Goal: Task Accomplishment & Management: Use online tool/utility

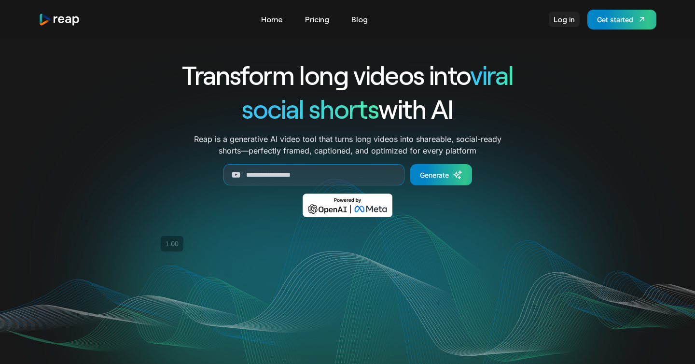
click at [567, 19] on link "Log in" at bounding box center [563, 19] width 31 height 15
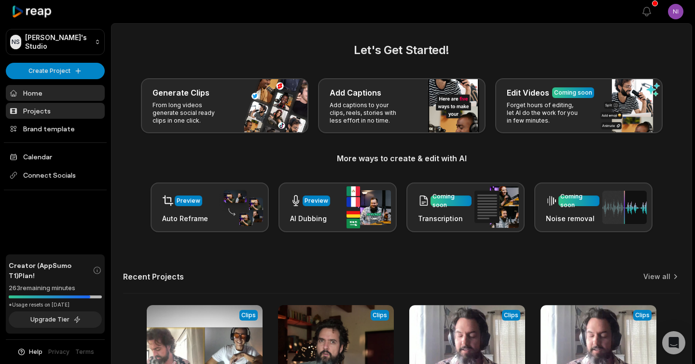
click at [56, 113] on link "Projects" at bounding box center [55, 111] width 99 height 16
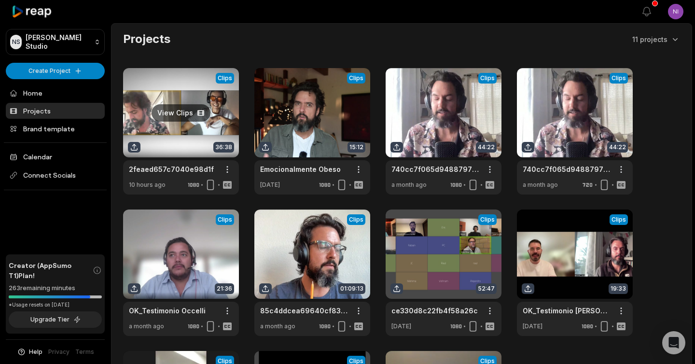
click at [181, 107] on link at bounding box center [181, 131] width 116 height 126
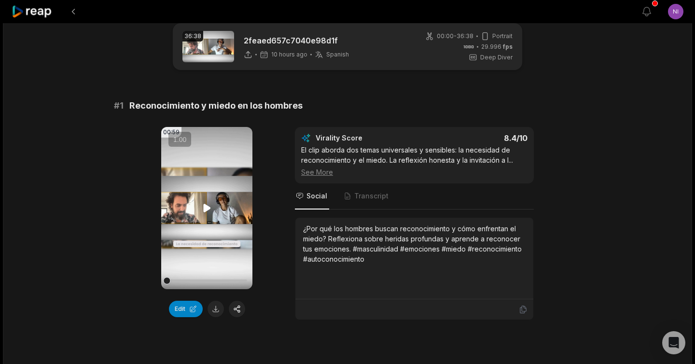
scroll to position [24, 0]
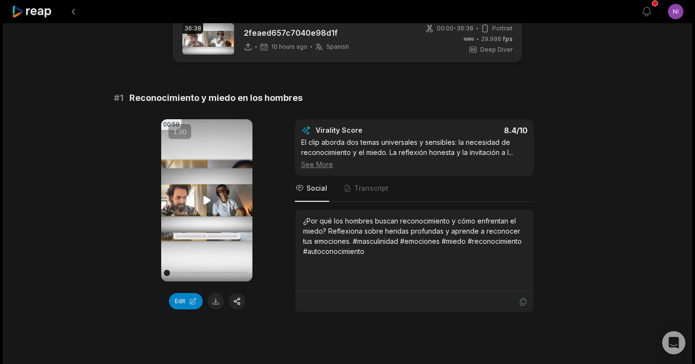
click at [201, 198] on icon at bounding box center [207, 200] width 12 height 12
click at [199, 208] on video "Your browser does not support mp4 format." at bounding box center [206, 200] width 91 height 162
click at [191, 300] on button "Edit" at bounding box center [186, 301] width 34 height 16
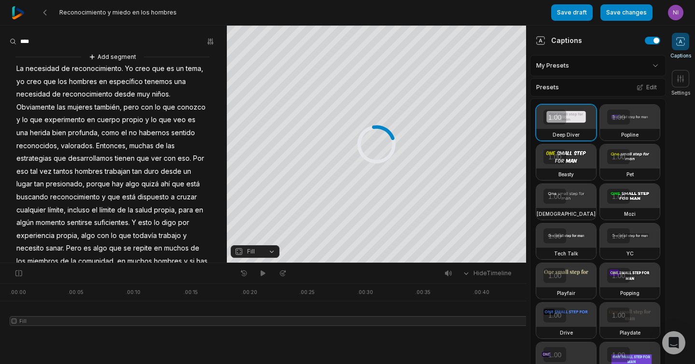
scroll to position [63, 0]
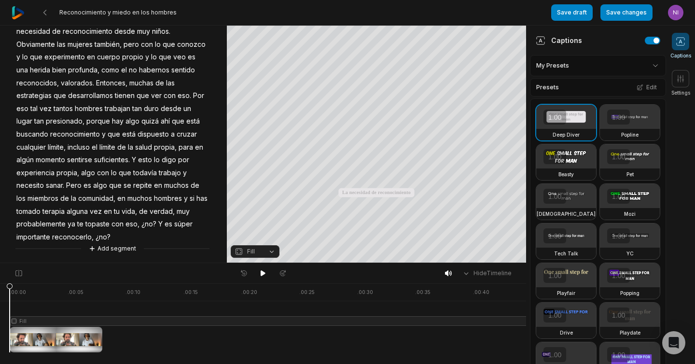
click at [99, 239] on span "¿no?" at bounding box center [103, 237] width 17 height 13
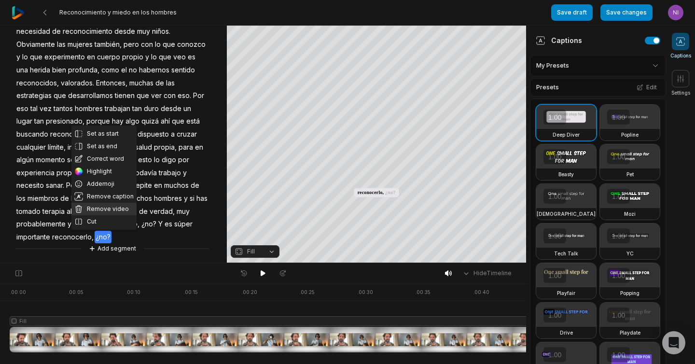
click at [102, 214] on button "Remove video" at bounding box center [103, 209] width 65 height 13
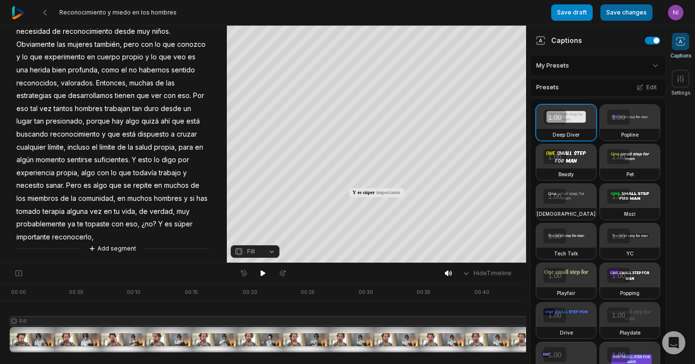
click at [630, 12] on button "Save changes" at bounding box center [626, 12] width 52 height 16
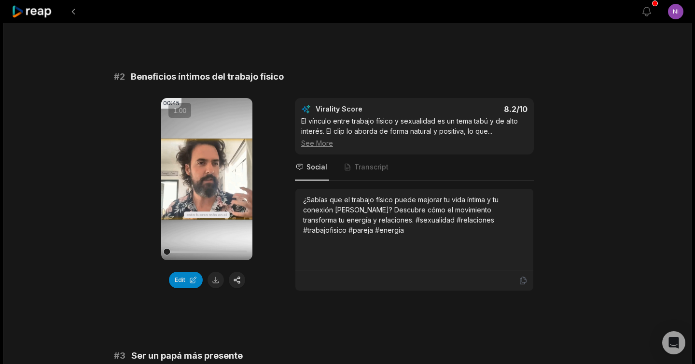
scroll to position [325, 0]
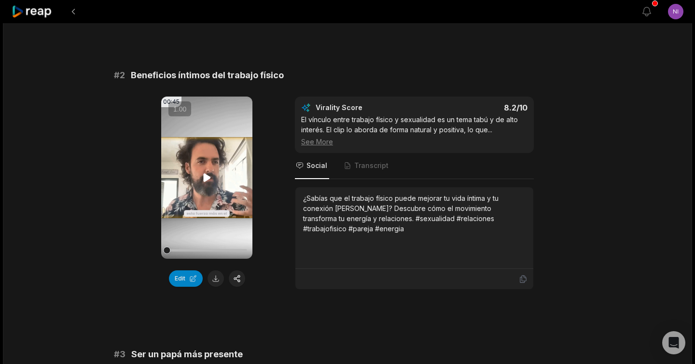
click at [206, 179] on icon at bounding box center [206, 177] width 7 height 8
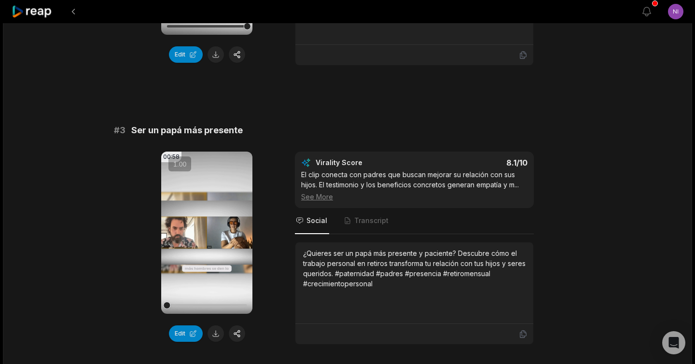
scroll to position [594, 0]
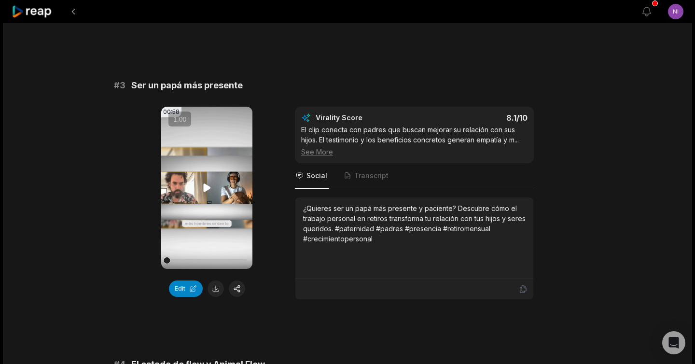
click at [205, 186] on icon at bounding box center [206, 187] width 7 height 8
click at [219, 288] on button at bounding box center [215, 288] width 16 height 16
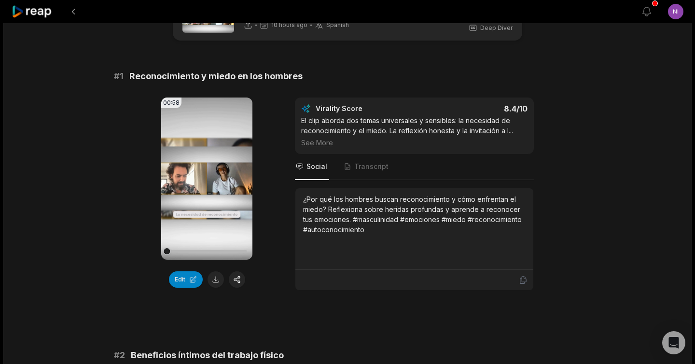
scroll to position [25, 0]
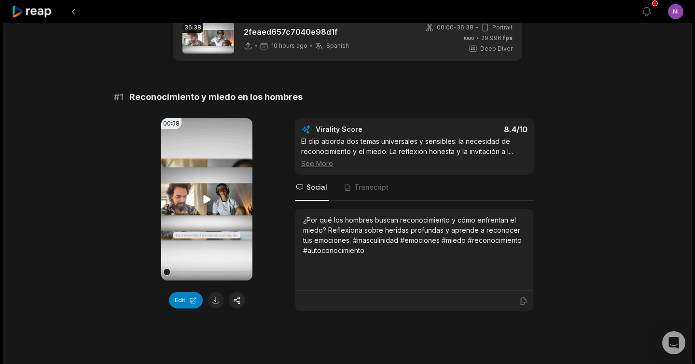
click at [207, 197] on icon at bounding box center [206, 199] width 7 height 8
click at [219, 300] on button at bounding box center [215, 300] width 16 height 16
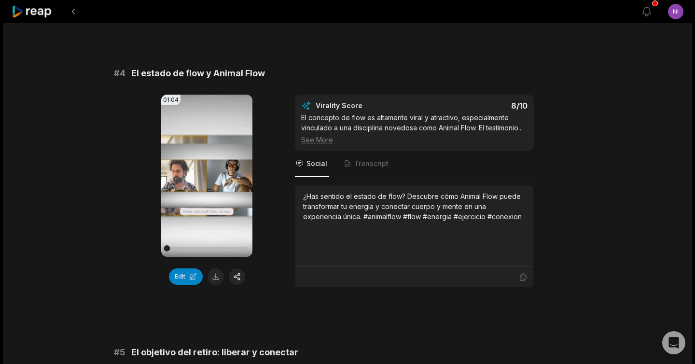
scroll to position [888, 0]
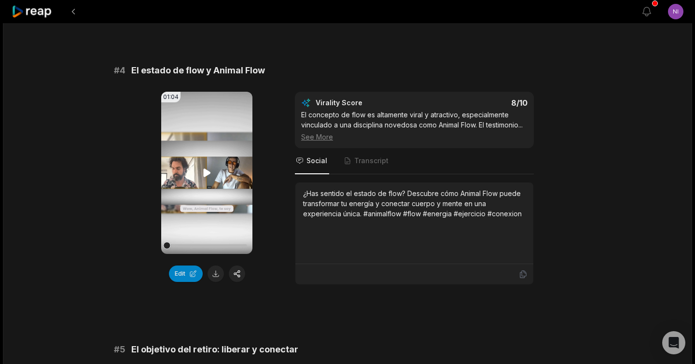
click at [204, 167] on icon at bounding box center [207, 173] width 12 height 12
click at [206, 174] on icon at bounding box center [207, 173] width 12 height 12
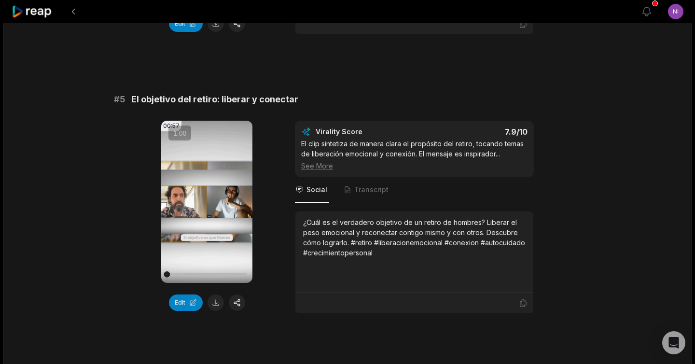
scroll to position [1151, 0]
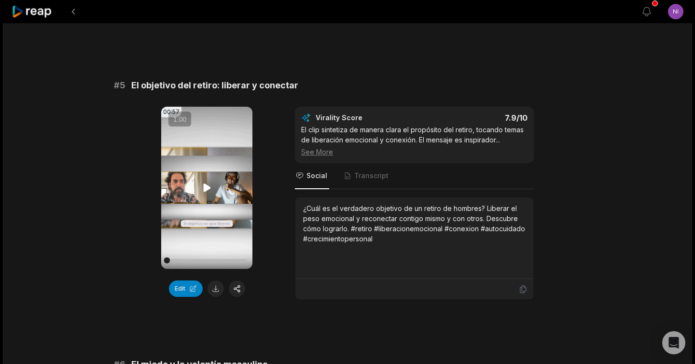
click at [205, 192] on icon at bounding box center [207, 188] width 12 height 12
click at [188, 294] on button "Edit" at bounding box center [186, 288] width 34 height 16
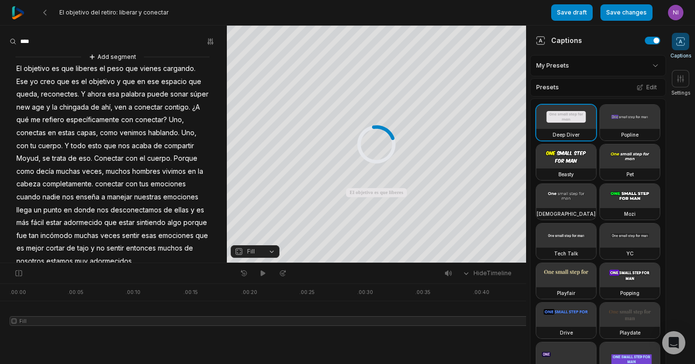
scroll to position [24, 0]
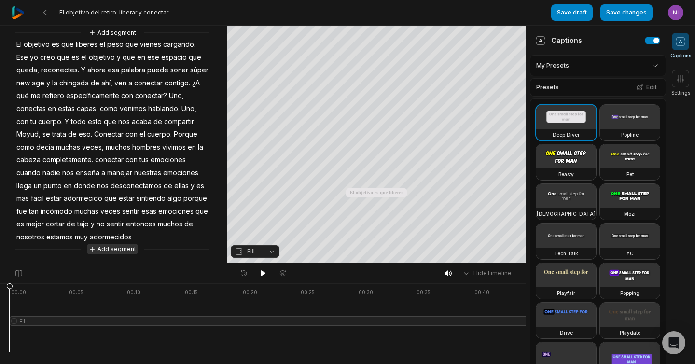
click at [122, 249] on button "Add segment" at bounding box center [112, 249] width 51 height 11
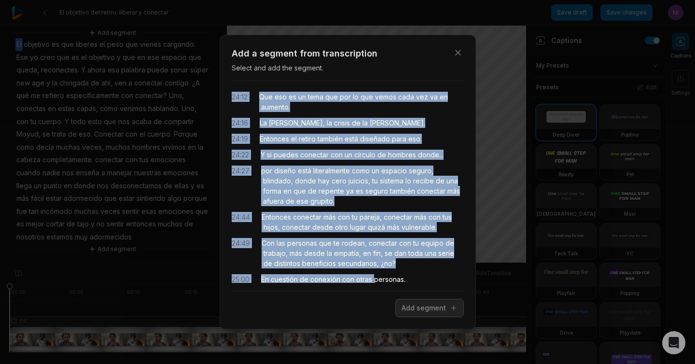
scroll to position [164, 0]
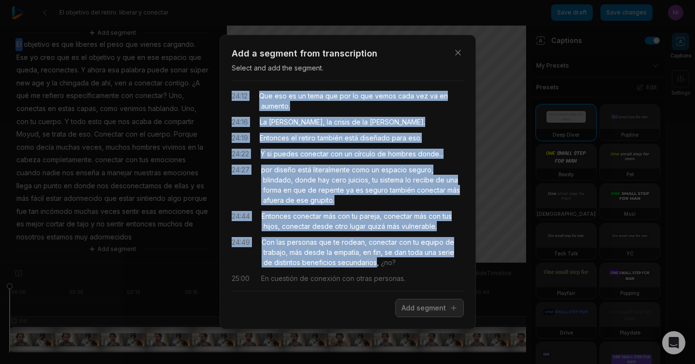
click at [375, 262] on div "23:21 y es una estrategia muy común y para algunas personas puede que haya tema…" at bounding box center [348, 186] width 232 height 194
click at [416, 305] on button "Add segment" at bounding box center [429, 308] width 68 height 18
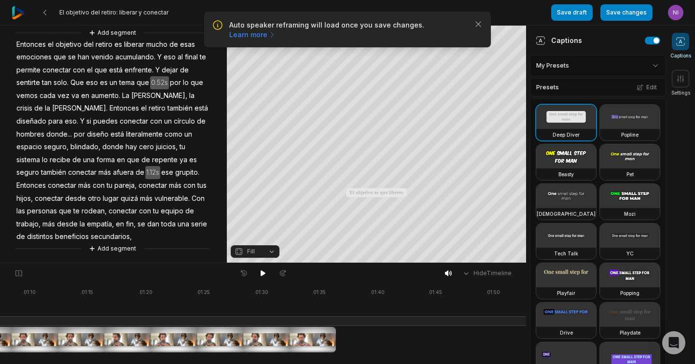
scroll to position [0, 812]
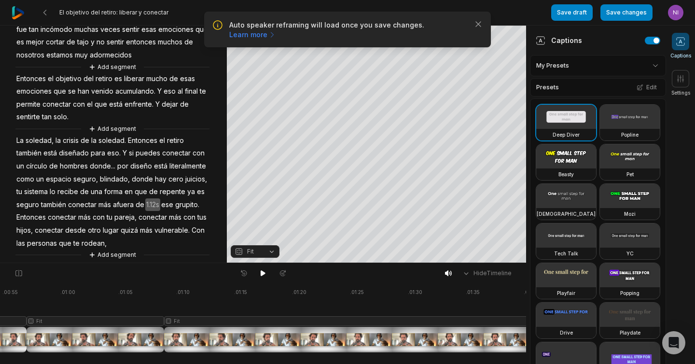
scroll to position [210, 0]
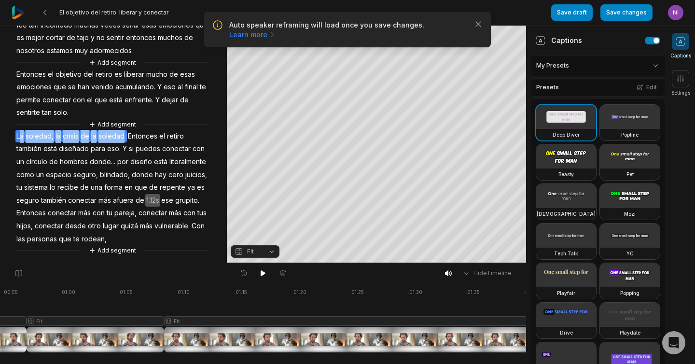
drag, startPoint x: 123, startPoint y: 136, endPoint x: 19, endPoint y: 137, distance: 104.2
click at [19, 137] on div "Add segment El objetivo es que liberes el peso que vienes cargando. Ese yo creo…" at bounding box center [113, 48] width 227 height 414
click at [110, 150] on span "eso." at bounding box center [113, 148] width 15 height 13
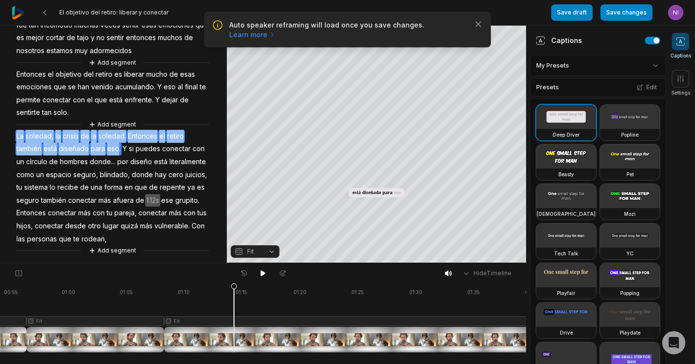
drag, startPoint x: 119, startPoint y: 149, endPoint x: 18, endPoint y: 135, distance: 101.8
click at [18, 135] on div "Add segment El objetivo es que liberes el peso que vienes cargando. Ese yo creo…" at bounding box center [113, 48] width 227 height 414
click at [42, 123] on button "Remove video" at bounding box center [32, 120] width 65 height 13
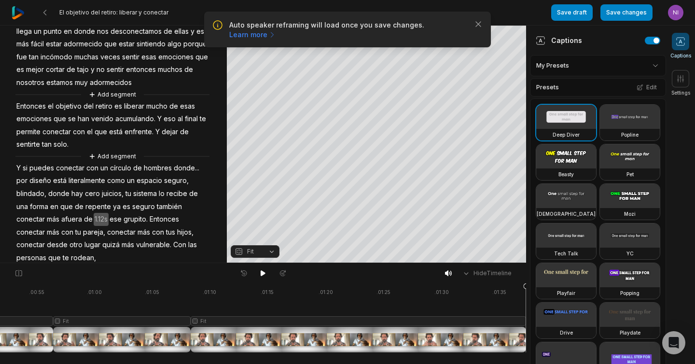
scroll to position [178, 0]
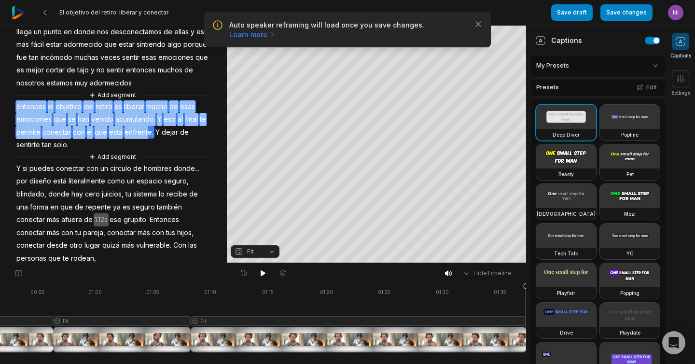
drag, startPoint x: 16, startPoint y: 103, endPoint x: 147, endPoint y: 132, distance: 133.8
click at [147, 132] on div "Add segment El objetivo es que liberes el peso que vienes cargando. Ese yo creo…" at bounding box center [113, 75] width 227 height 402
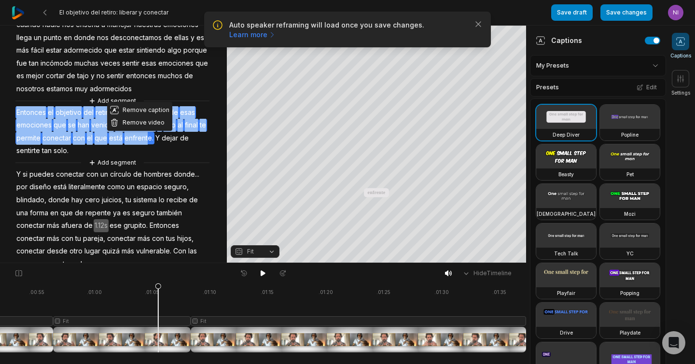
click at [157, 195] on span "sistema" at bounding box center [145, 199] width 26 height 13
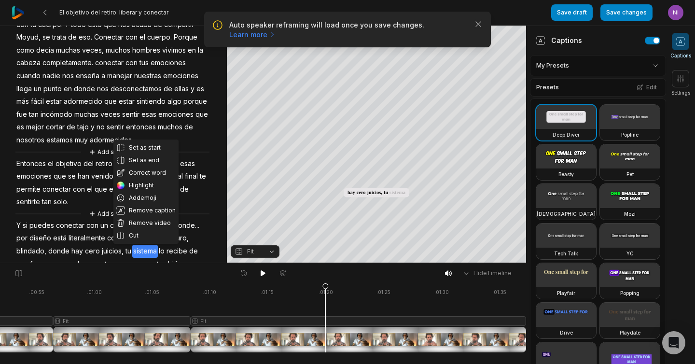
scroll to position [0, 0]
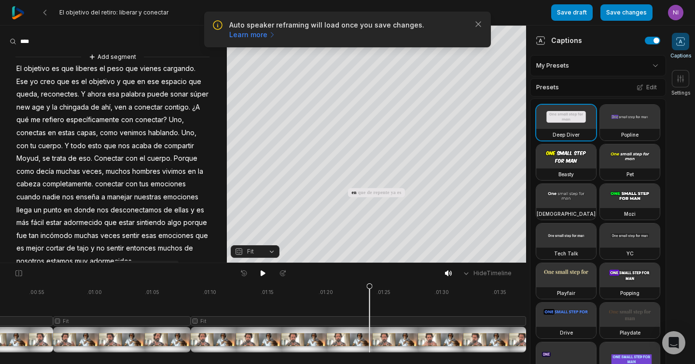
drag, startPoint x: 327, startPoint y: 286, endPoint x: 401, endPoint y: 283, distance: 74.3
click at [372, 285] on icon at bounding box center [370, 319] width 6 height 73
click at [273, 251] on button "Fit" at bounding box center [255, 251] width 49 height 13
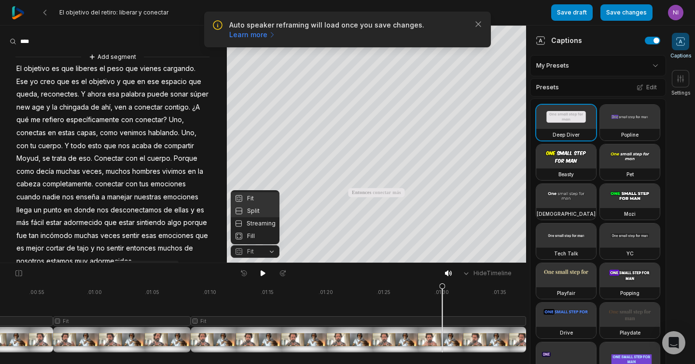
click at [258, 209] on div "Split" at bounding box center [255, 211] width 49 height 13
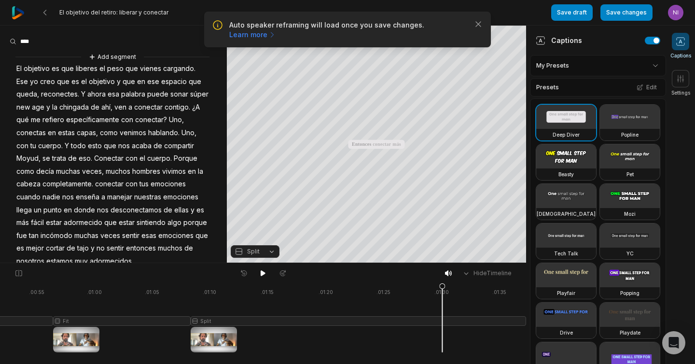
click at [261, 250] on button "Split" at bounding box center [255, 251] width 49 height 13
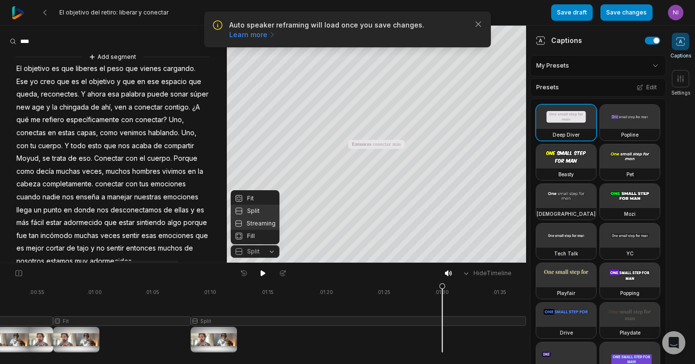
click at [264, 222] on div "Streaming" at bounding box center [255, 223] width 49 height 13
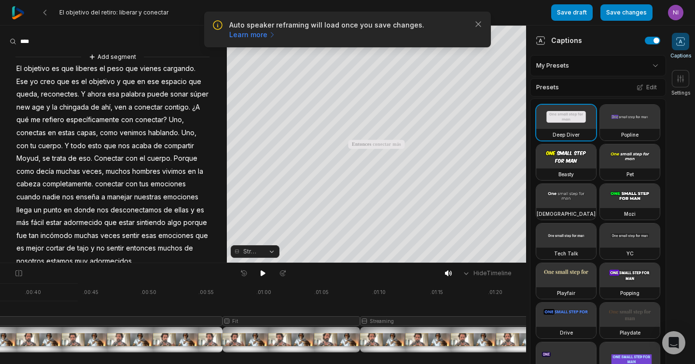
scroll to position [0, 318]
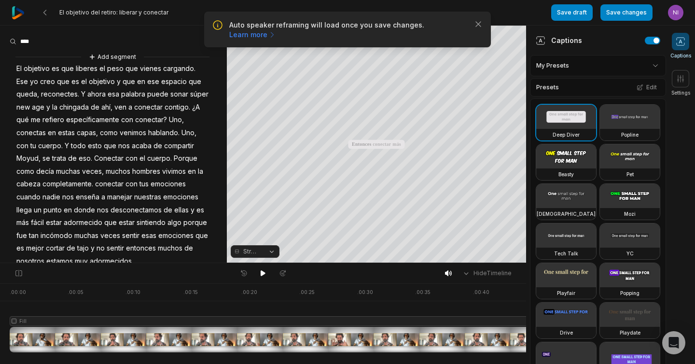
scroll to position [1151, 0]
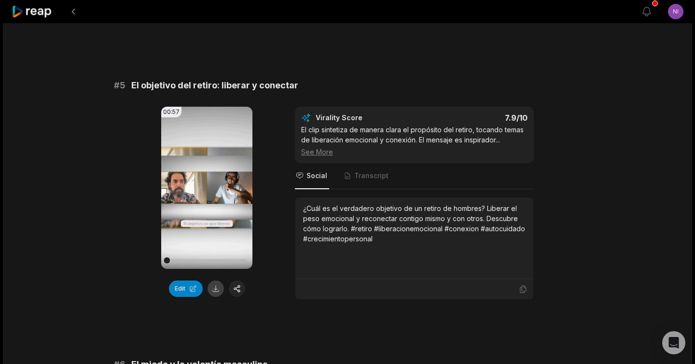
click at [210, 287] on button at bounding box center [215, 288] width 16 height 16
click at [190, 290] on button "Edit" at bounding box center [186, 288] width 34 height 16
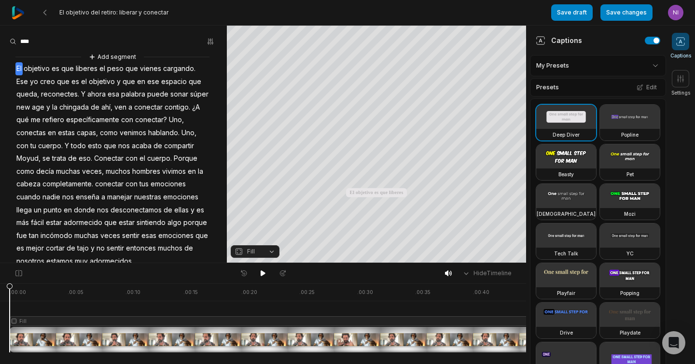
scroll to position [24, 0]
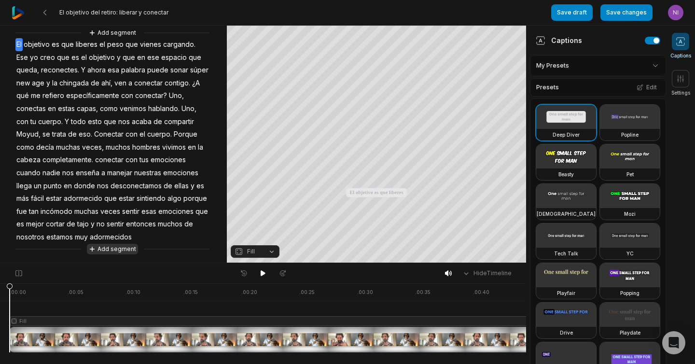
click at [112, 251] on button "Add segment" at bounding box center [112, 249] width 51 height 11
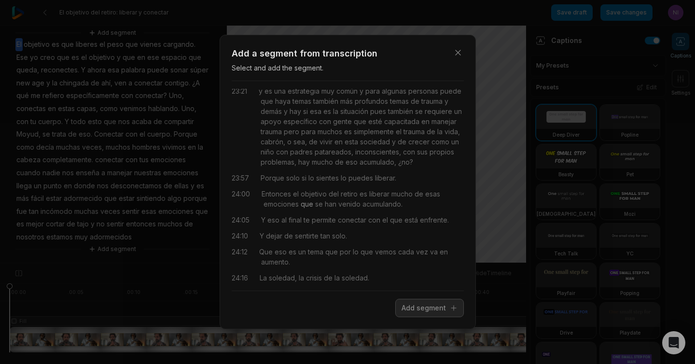
scroll to position [12, 0]
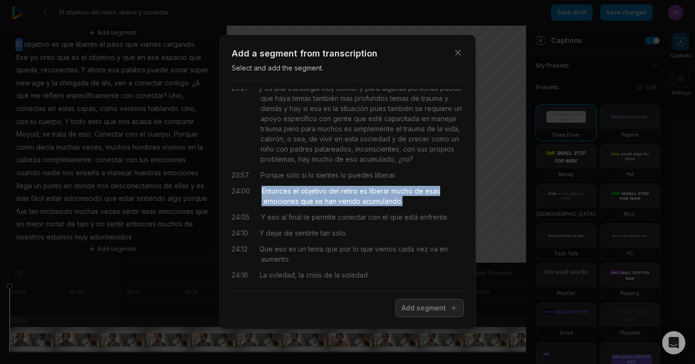
drag, startPoint x: 261, startPoint y: 190, endPoint x: 409, endPoint y: 200, distance: 147.4
click at [409, 200] on div "Entonces el objetivo del retiro es liberar mucho de esas emociones que se han v…" at bounding box center [362, 196] width 202 height 20
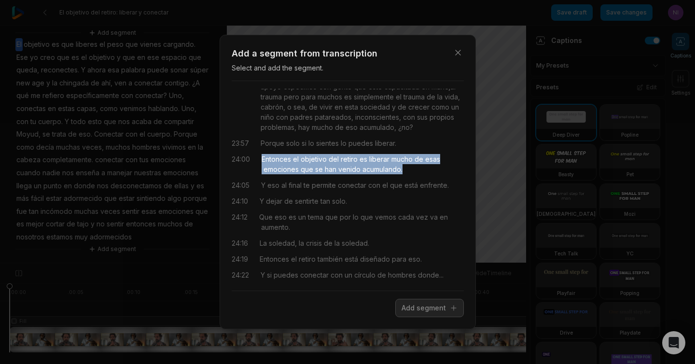
scroll to position [47, 0]
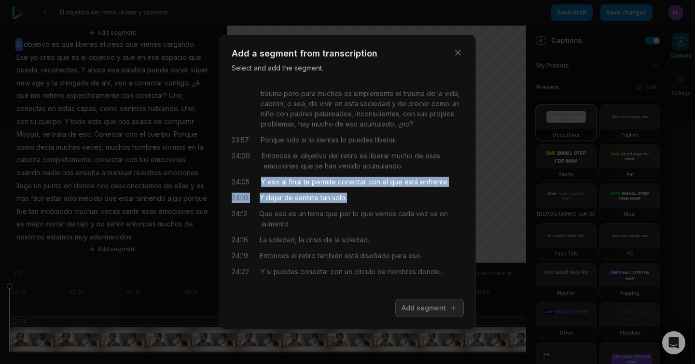
drag, startPoint x: 262, startPoint y: 182, endPoint x: 356, endPoint y: 198, distance: 94.9
click at [356, 198] on div "23:21 y es una estrategia muy común y para algunas personas puede que haya tema…" at bounding box center [348, 186] width 232 height 194
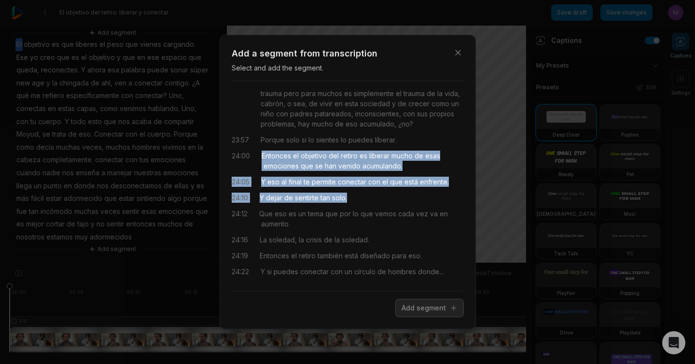
drag, startPoint x: 262, startPoint y: 153, endPoint x: 352, endPoint y: 196, distance: 99.3
click at [352, 196] on div "23:21 y es una estrategia muy común y para algunas personas puede que haya tema…" at bounding box center [348, 186] width 232 height 194
click at [419, 307] on button "Add segment" at bounding box center [429, 308] width 68 height 18
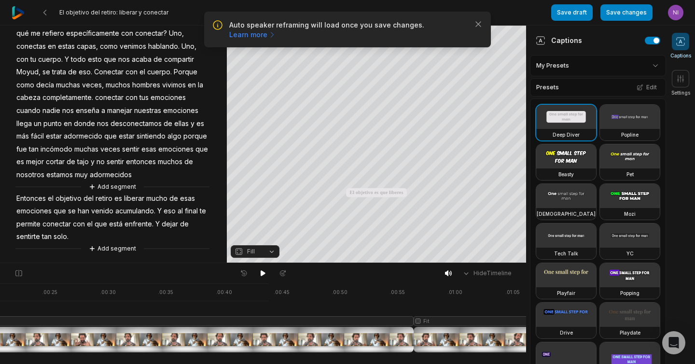
scroll to position [0, 282]
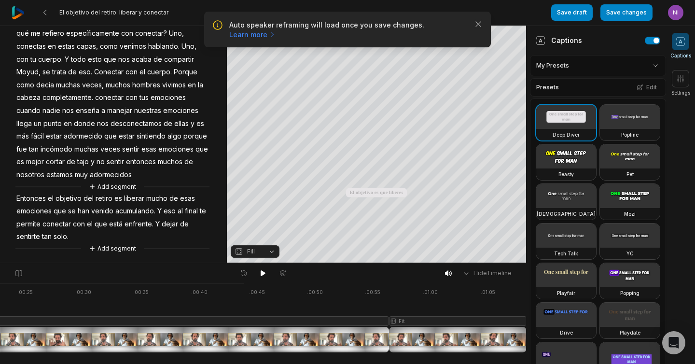
drag, startPoint x: 498, startPoint y: 277, endPoint x: 481, endPoint y: 300, distance: 28.4
click at [481, 300] on div "Hide Timeline . 00:00 . 00:05 . 00:10 . 00:15 . 00:20 . 00:25 . 00:30 . 00:35 .…" at bounding box center [263, 312] width 526 height 101
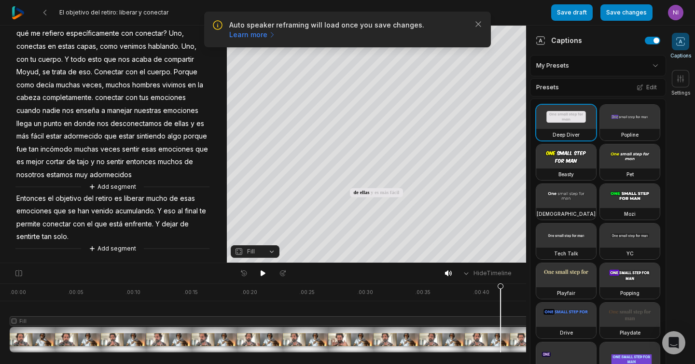
click at [502, 290] on div at bounding box center [409, 317] width 798 height 69
click at [116, 247] on button "Add segment" at bounding box center [112, 248] width 51 height 11
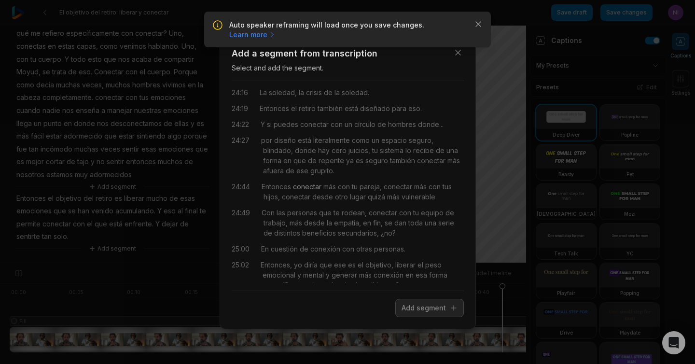
scroll to position [32, 0]
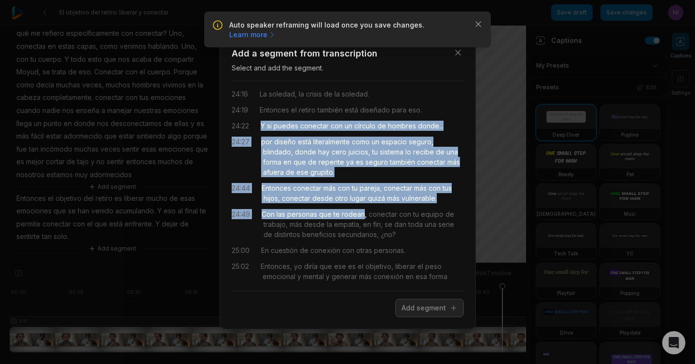
drag, startPoint x: 261, startPoint y: 125, endPoint x: 364, endPoint y: 217, distance: 138.4
click at [364, 217] on div "24:12 Que eso es un tema que por lo que vemos cada vez va en aumento. 24:16 La …" at bounding box center [348, 186] width 232 height 194
click at [431, 312] on button "Add segment" at bounding box center [429, 308] width 68 height 18
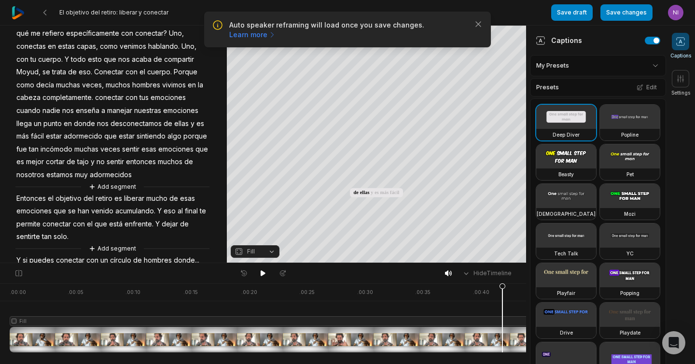
scroll to position [199, 0]
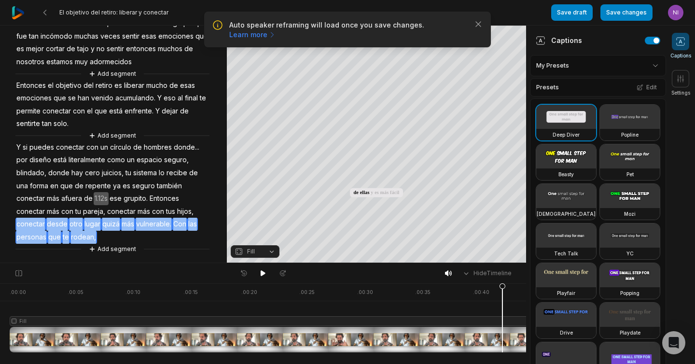
drag, startPoint x: 98, startPoint y: 235, endPoint x: 16, endPoint y: 222, distance: 83.4
click at [16, 222] on div "Add segment El objetivo es que liberes el peso que vienes cargando. Ese yo creo…" at bounding box center [113, 53] width 227 height 402
click at [50, 208] on button "Remove video" at bounding box center [32, 208] width 65 height 13
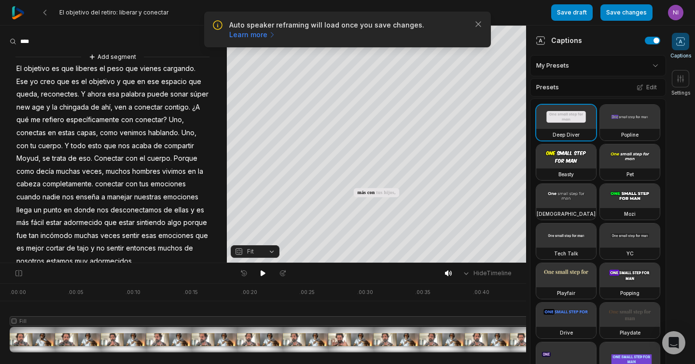
scroll to position [174, 0]
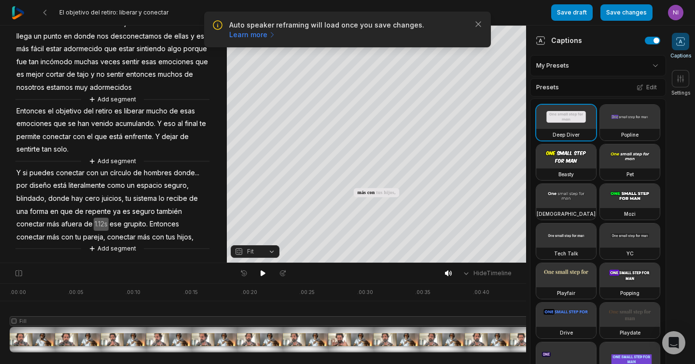
click at [194, 236] on span "hijos," at bounding box center [185, 237] width 18 height 13
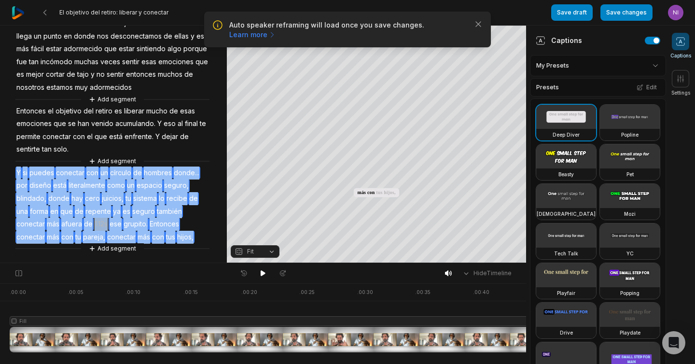
drag, startPoint x: 195, startPoint y: 235, endPoint x: 16, endPoint y: 172, distance: 189.3
click at [16, 172] on div "Add segment El objetivo es que liberes el peso que vienes cargando. Ese yo creo…" at bounding box center [113, 66] width 227 height 376
click at [36, 158] on button "Remove video" at bounding box center [32, 157] width 65 height 13
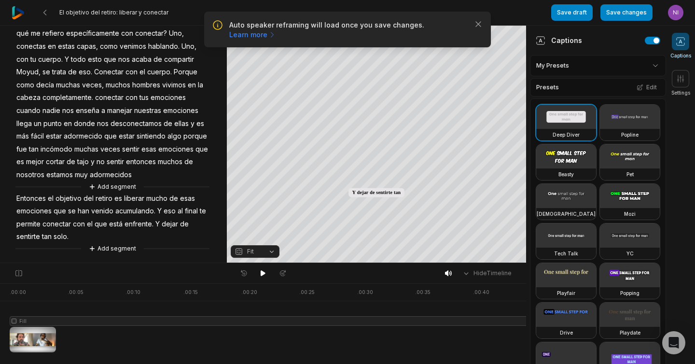
scroll to position [86, 0]
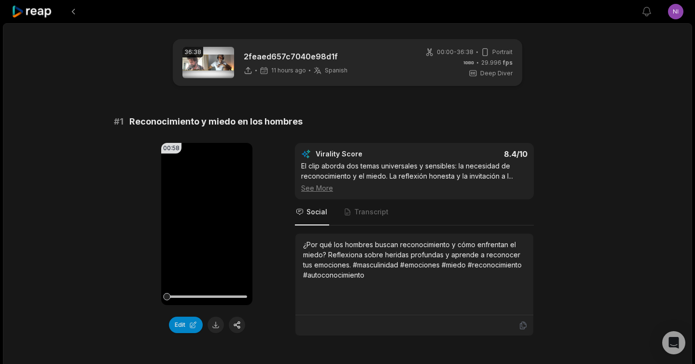
scroll to position [1151, 0]
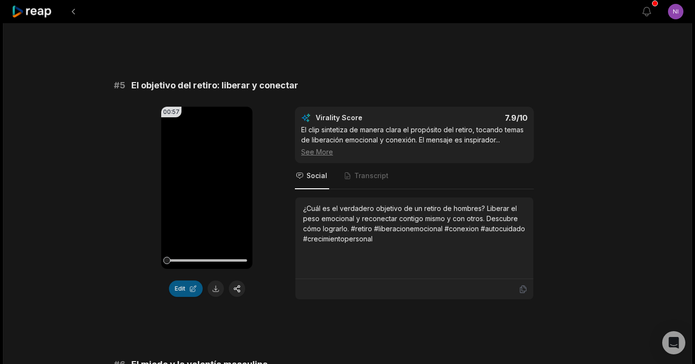
click at [188, 290] on button "Edit" at bounding box center [186, 288] width 34 height 16
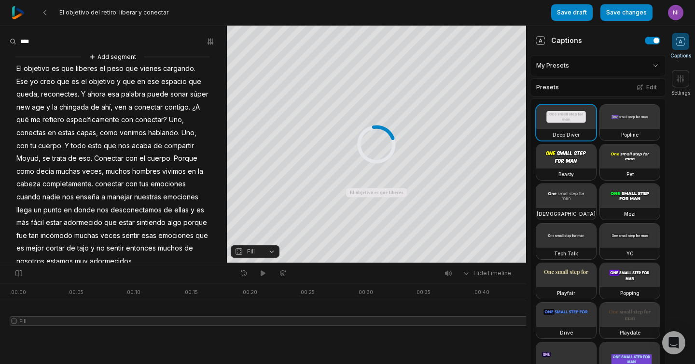
scroll to position [3, 0]
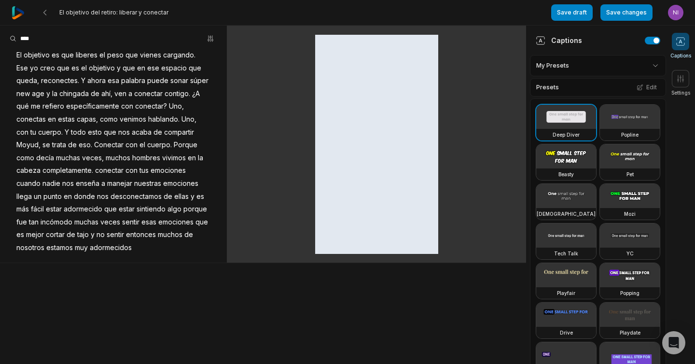
click at [124, 251] on span "adormecidos" at bounding box center [111, 247] width 44 height 13
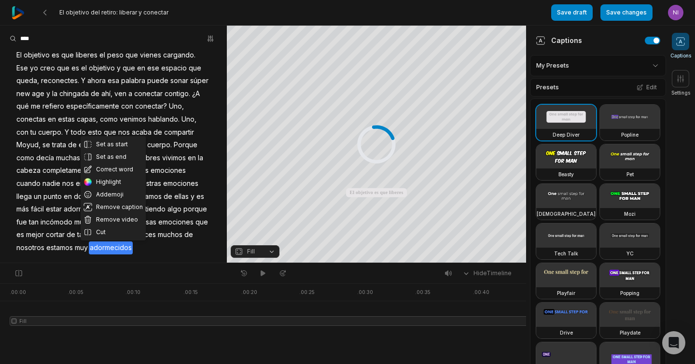
scroll to position [24, 0]
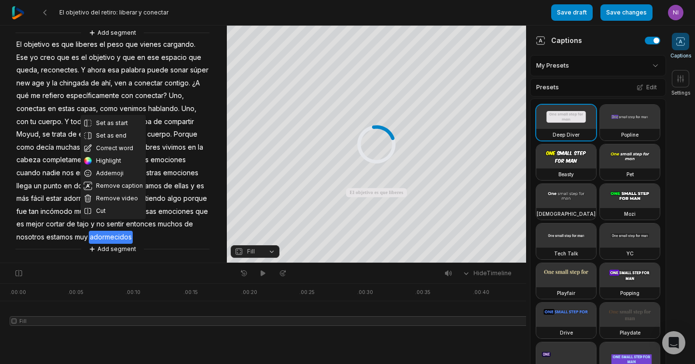
click at [165, 253] on div "Add segment" at bounding box center [112, 249] width 194 height 11
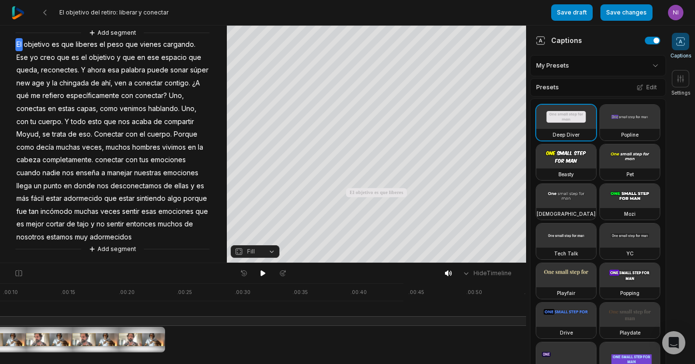
scroll to position [0, 145]
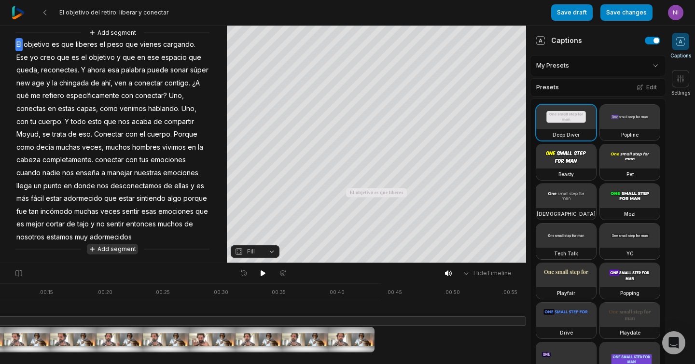
click at [119, 250] on button "Add segment" at bounding box center [112, 249] width 51 height 11
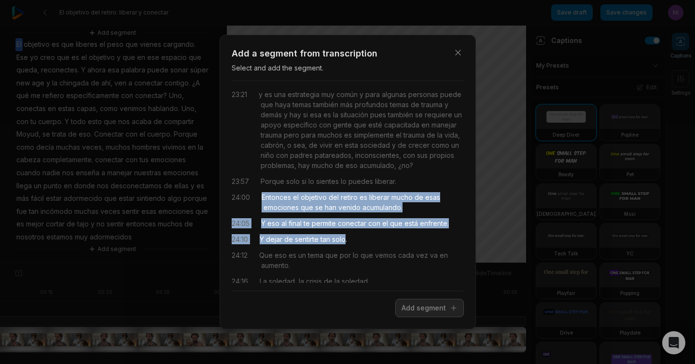
scroll to position [8, 0]
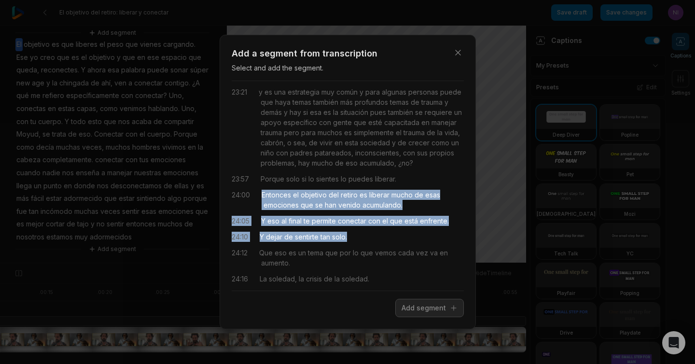
drag, startPoint x: 261, startPoint y: 202, endPoint x: 351, endPoint y: 235, distance: 95.7
click at [351, 235] on div "23:21 y es una estrategia muy común y para algunas personas puede que haya tema…" at bounding box center [348, 186] width 232 height 194
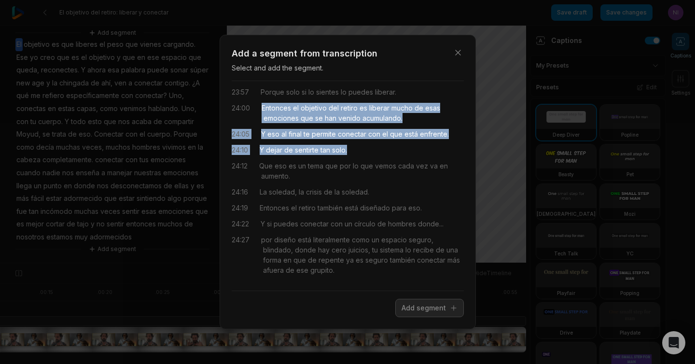
scroll to position [98, 0]
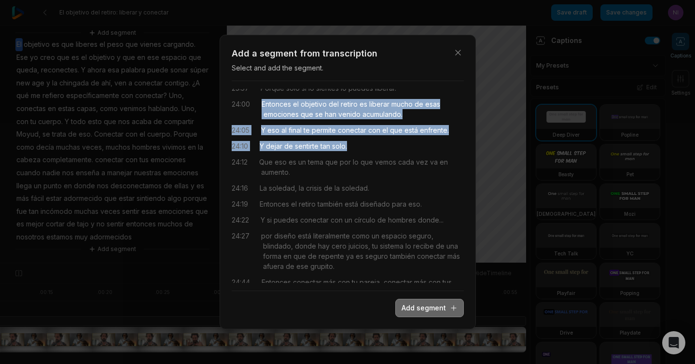
click at [421, 307] on button "Add segment" at bounding box center [429, 308] width 68 height 18
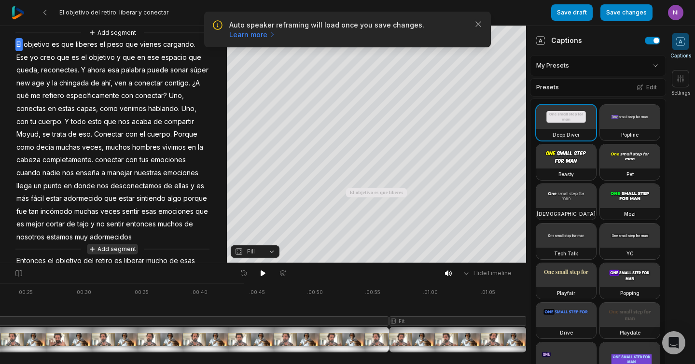
scroll to position [86, 0]
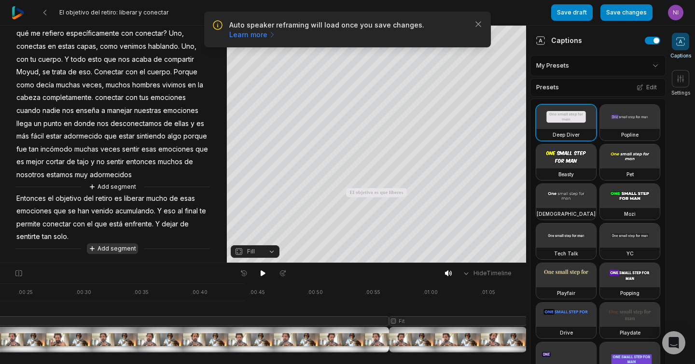
click at [119, 249] on button "Add segment" at bounding box center [112, 248] width 51 height 11
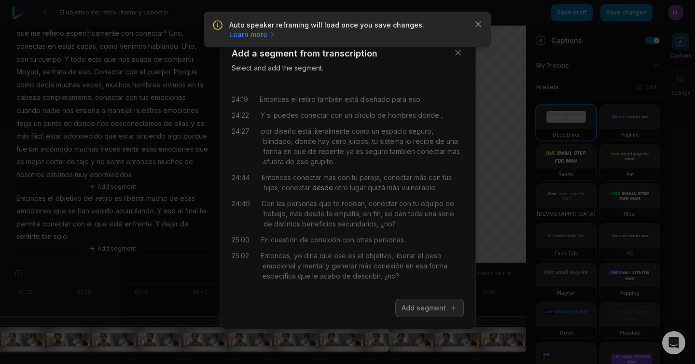
scroll to position [38, 0]
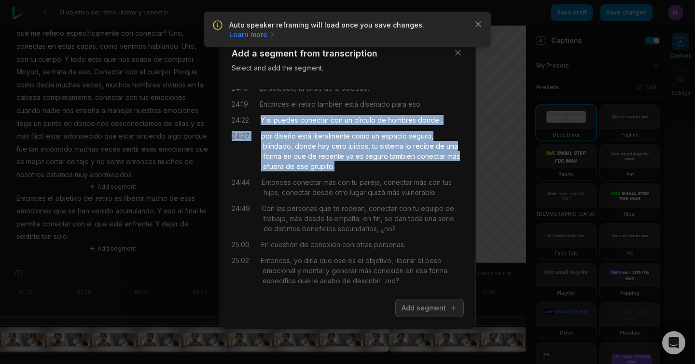
drag, startPoint x: 263, startPoint y: 121, endPoint x: 348, endPoint y: 167, distance: 97.1
click at [348, 167] on div "24:12 Que eso es un tema que por lo que vemos cada vez va en aumento. 24:16 La …" at bounding box center [348, 186] width 232 height 194
click at [437, 309] on button "Add segment" at bounding box center [429, 308] width 68 height 18
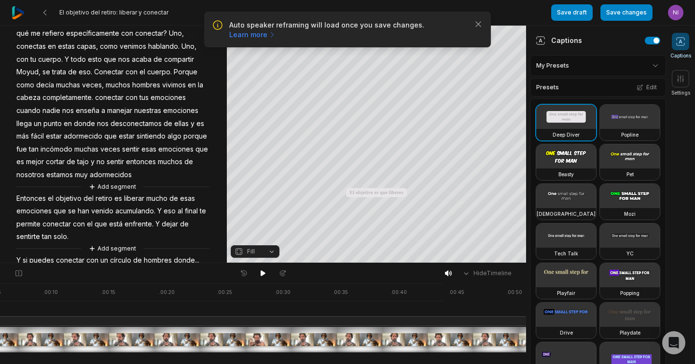
scroll to position [0, 0]
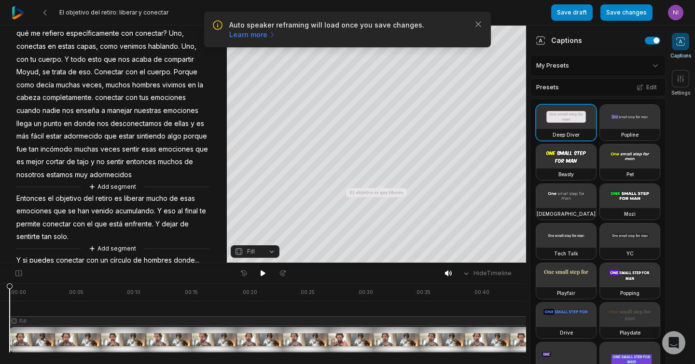
click at [158, 333] on div at bounding box center [533, 317] width 1047 height 69
click at [274, 251] on button "Fill" at bounding box center [255, 251] width 49 height 13
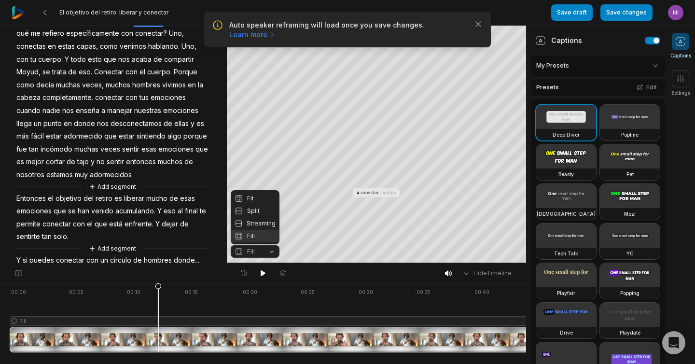
click at [268, 237] on div "Fill" at bounding box center [255, 236] width 49 height 13
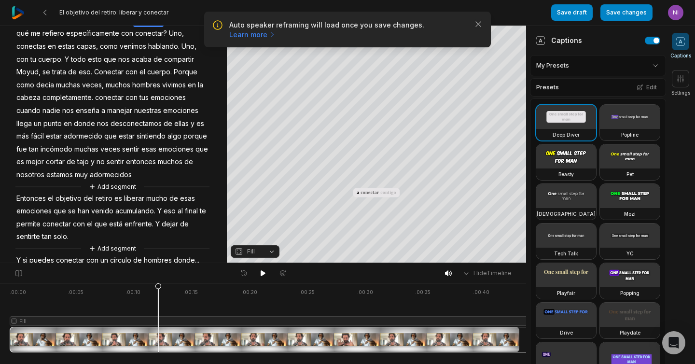
click at [272, 253] on button "Fill" at bounding box center [255, 251] width 49 height 13
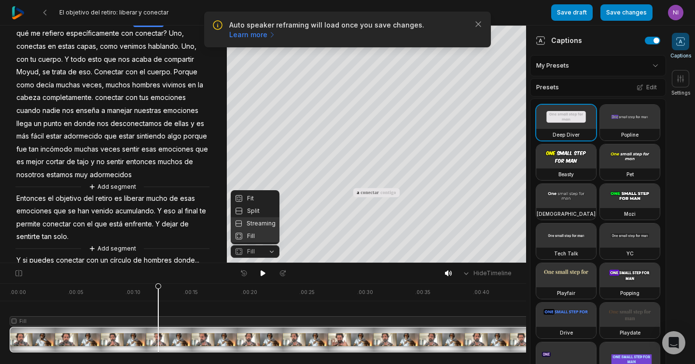
click at [273, 226] on div "Streaming" at bounding box center [255, 223] width 49 height 13
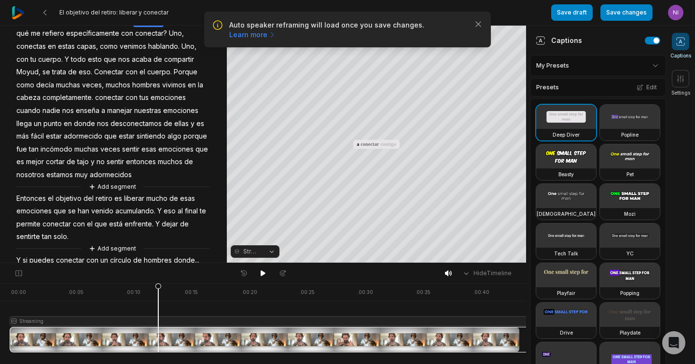
click at [271, 248] on button "Streaming" at bounding box center [255, 251] width 49 height 13
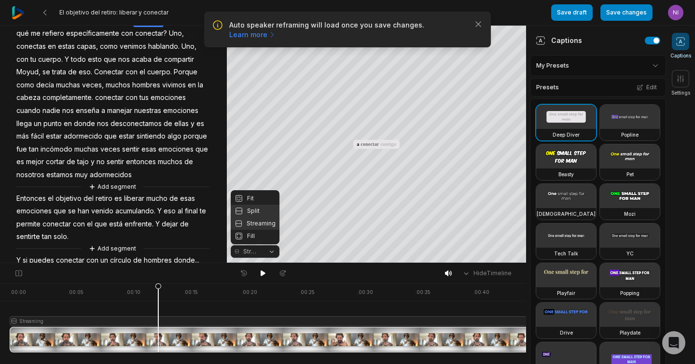
click at [267, 208] on div "Split" at bounding box center [255, 211] width 49 height 13
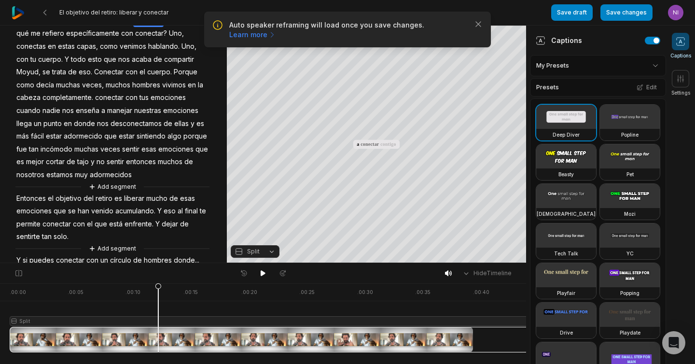
click at [266, 253] on button "Split" at bounding box center [255, 251] width 49 height 13
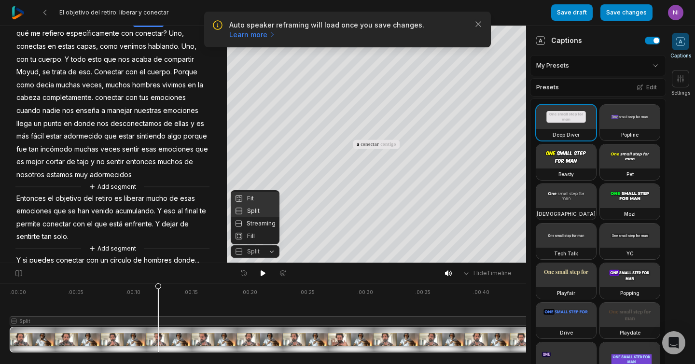
click at [260, 200] on div "Fit" at bounding box center [255, 198] width 49 height 13
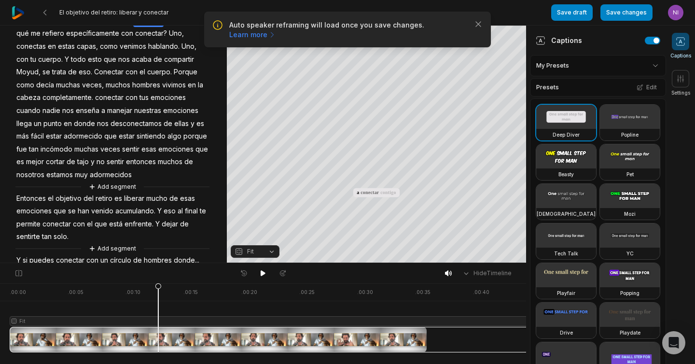
click at [266, 251] on button "Fit" at bounding box center [255, 251] width 49 height 13
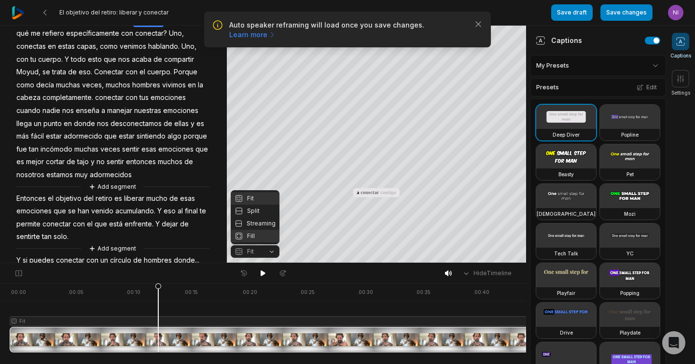
click at [252, 239] on div "Fill" at bounding box center [255, 236] width 49 height 13
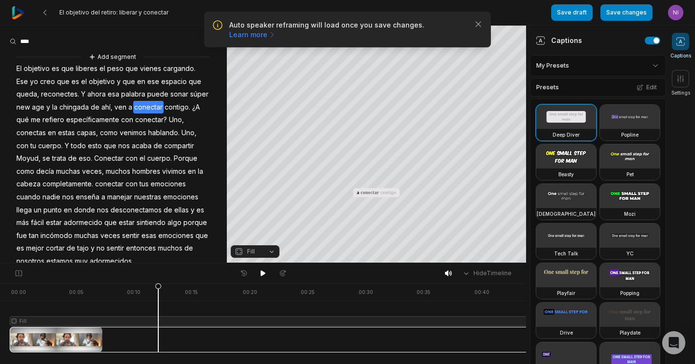
scroll to position [86, 0]
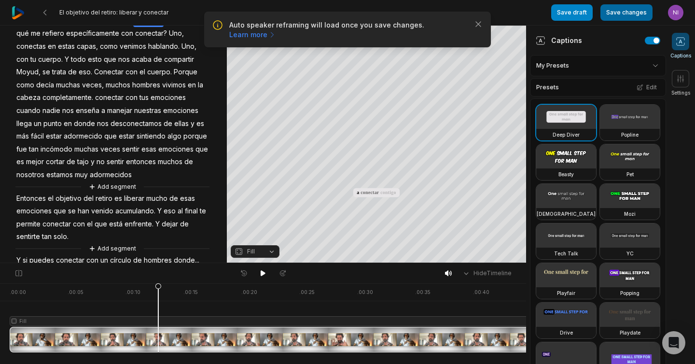
click at [627, 12] on button "Save changes" at bounding box center [626, 12] width 52 height 16
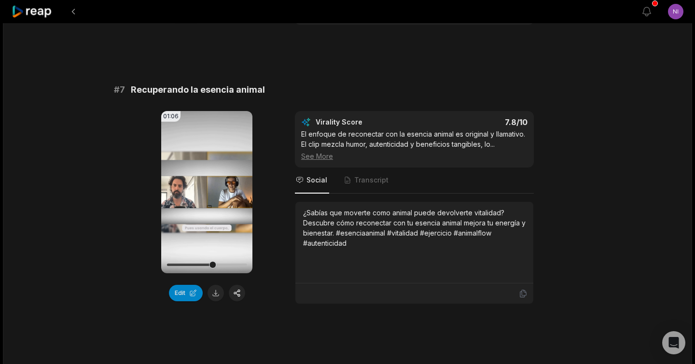
click at [208, 195] on icon at bounding box center [207, 192] width 12 height 12
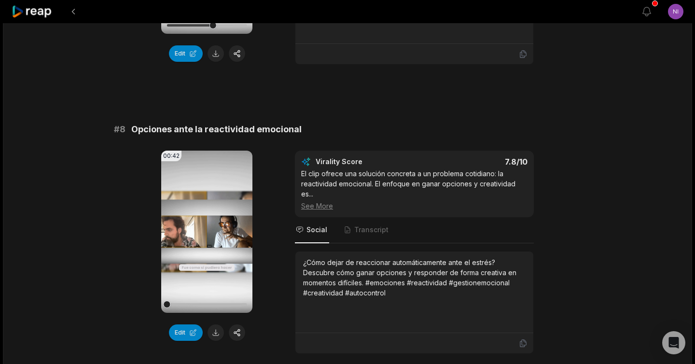
scroll to position [1981, 0]
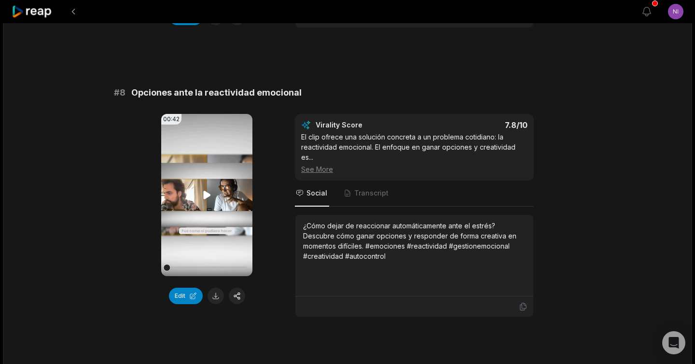
click at [207, 197] on icon at bounding box center [207, 195] width 12 height 12
click at [219, 294] on button at bounding box center [215, 295] width 16 height 16
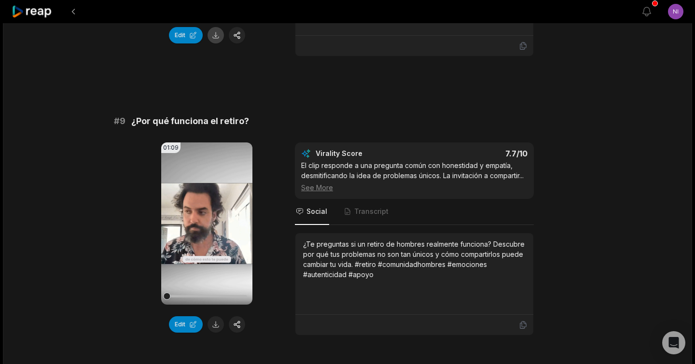
scroll to position [2266, 0]
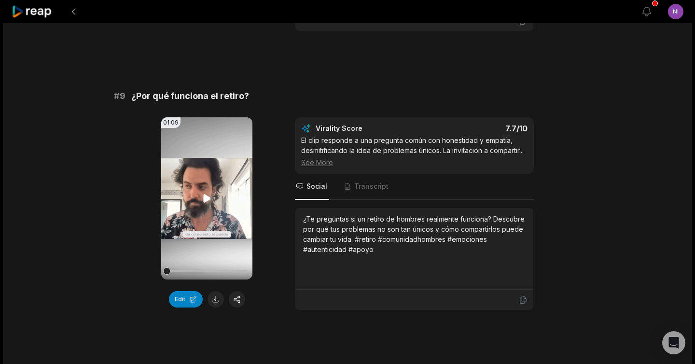
click at [206, 199] on icon at bounding box center [206, 198] width 7 height 8
click at [195, 302] on button "Edit" at bounding box center [186, 299] width 34 height 16
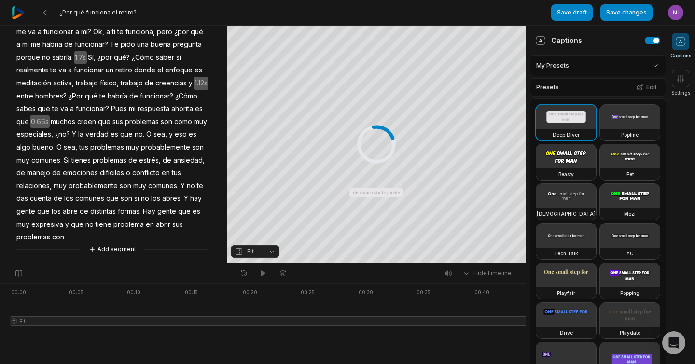
scroll to position [50, 0]
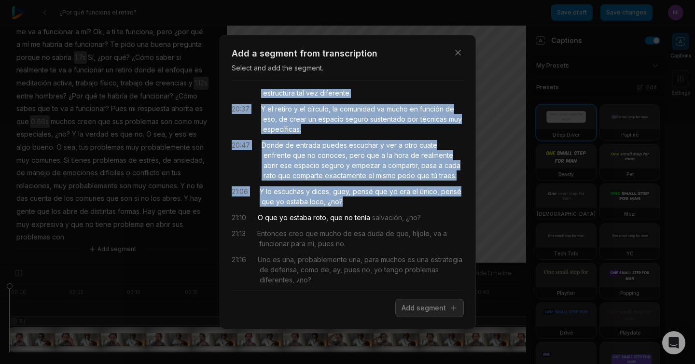
scroll to position [32, 0]
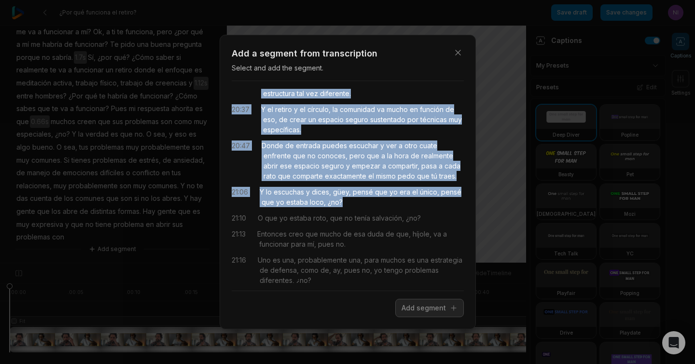
click at [368, 200] on div "20:31 un cuate o con un extraño o con sus papás. 20:34 Habemos gente que no lo …" at bounding box center [348, 186] width 232 height 194
click at [423, 308] on button "Add segment" at bounding box center [429, 308] width 68 height 18
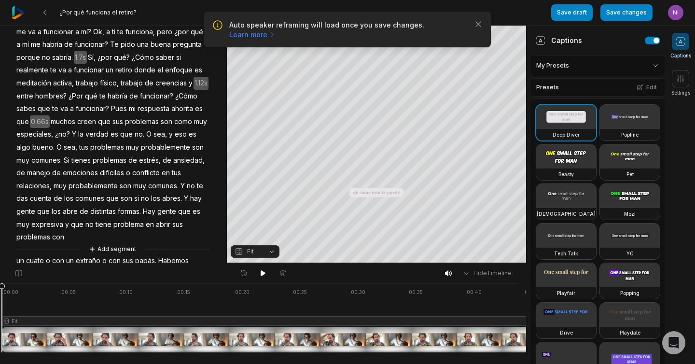
scroll to position [0, 24]
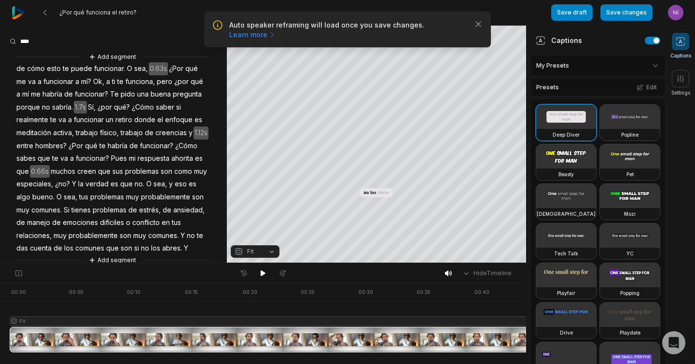
click at [98, 340] on div at bounding box center [586, 317] width 1152 height 69
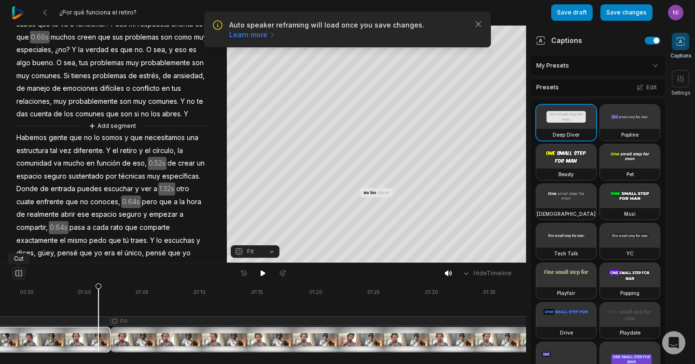
click at [19, 272] on icon at bounding box center [18, 273] width 9 height 8
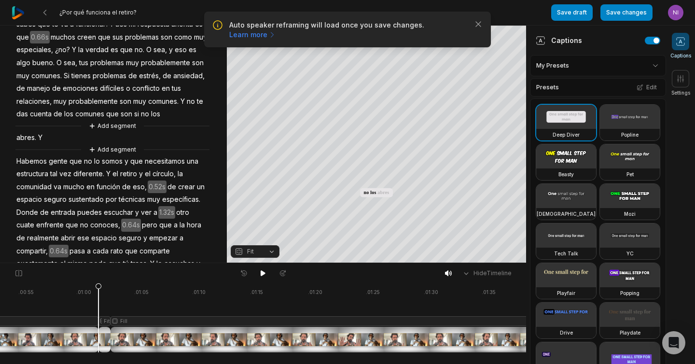
click at [106, 336] on icon at bounding box center [105, 317] width 7 height 69
click at [106, 335] on icon at bounding box center [104, 319] width 6 height 73
drag, startPoint x: 105, startPoint y: 288, endPoint x: 92, endPoint y: 288, distance: 13.5
click at [92, 288] on icon at bounding box center [95, 319] width 6 height 73
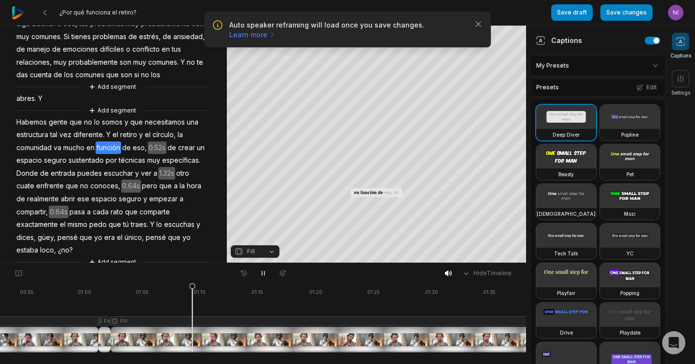
scroll to position [171, 0]
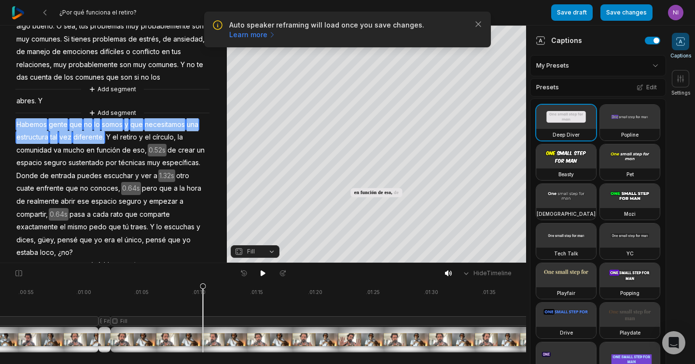
drag, startPoint x: 104, startPoint y: 150, endPoint x: 16, endPoint y: 136, distance: 89.4
click at [16, 136] on div "Add segment de cómo esto te puede funcionar. O sea, 0.63s ¿Por qué me va a func…" at bounding box center [113, 75] width 227 height 389
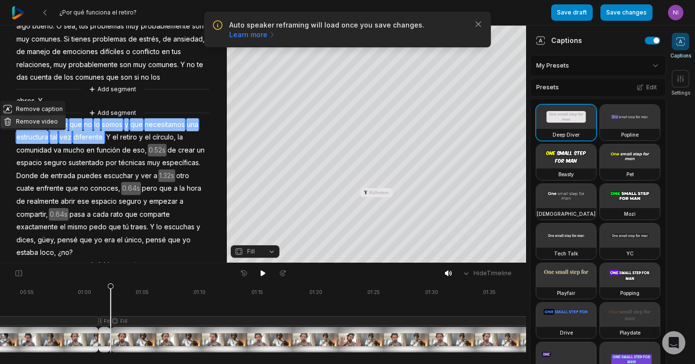
click at [33, 123] on button "Remove video" at bounding box center [32, 121] width 65 height 13
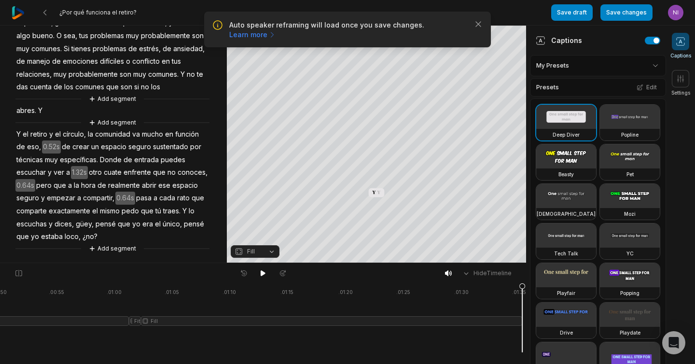
scroll to position [0, 599]
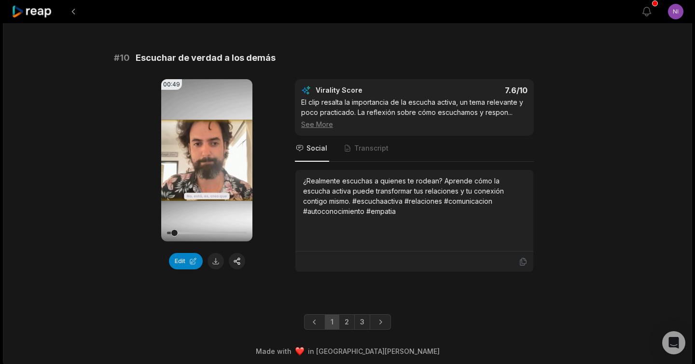
scroll to position [2587, 0]
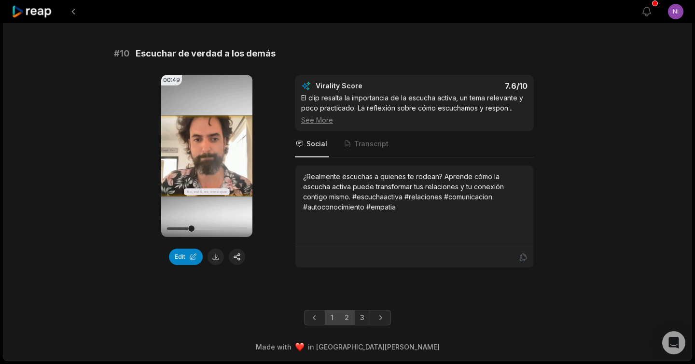
click at [342, 315] on link "2" at bounding box center [347, 317] width 16 height 15
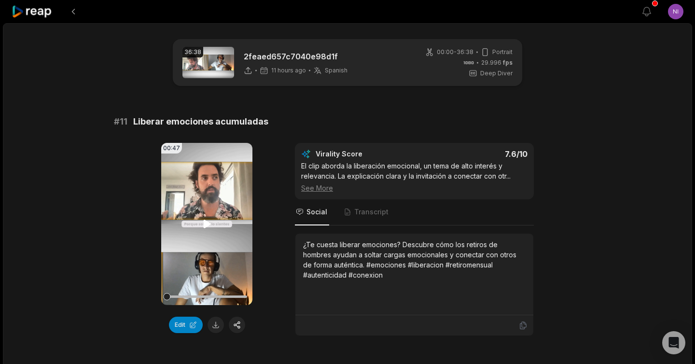
click at [205, 224] on icon at bounding box center [206, 223] width 7 height 8
click at [215, 324] on button at bounding box center [215, 324] width 16 height 16
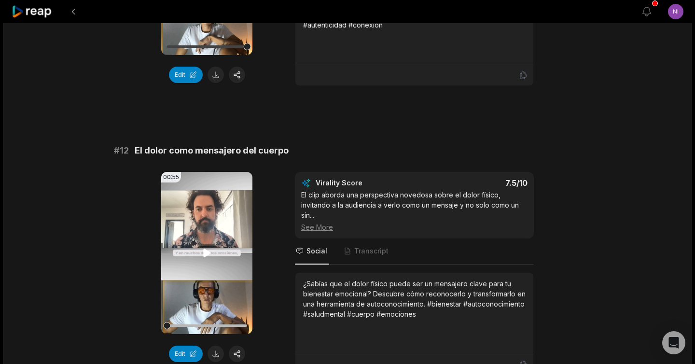
scroll to position [250, 0]
click at [208, 249] on icon at bounding box center [207, 252] width 12 height 12
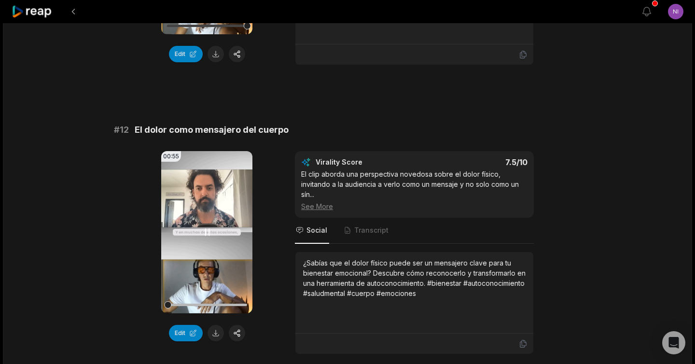
scroll to position [273, 0]
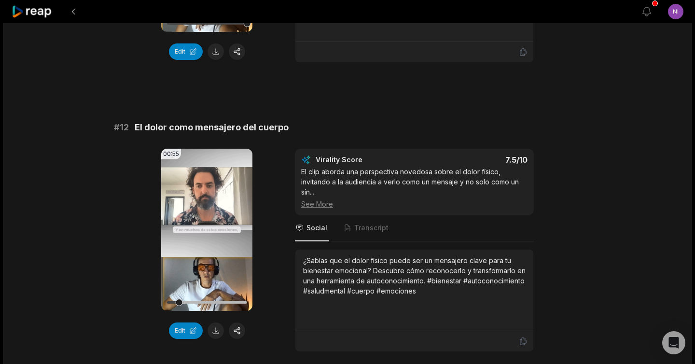
click at [210, 226] on icon at bounding box center [207, 230] width 12 height 12
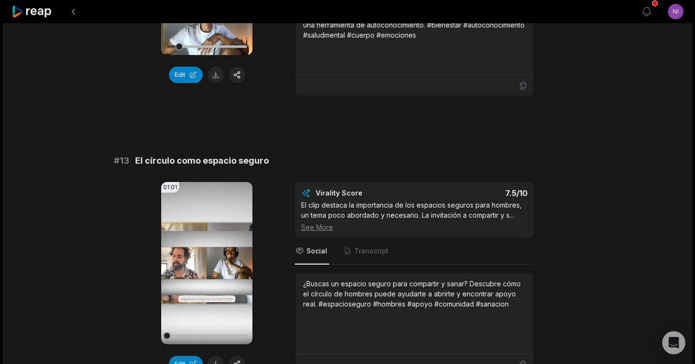
scroll to position [548, 0]
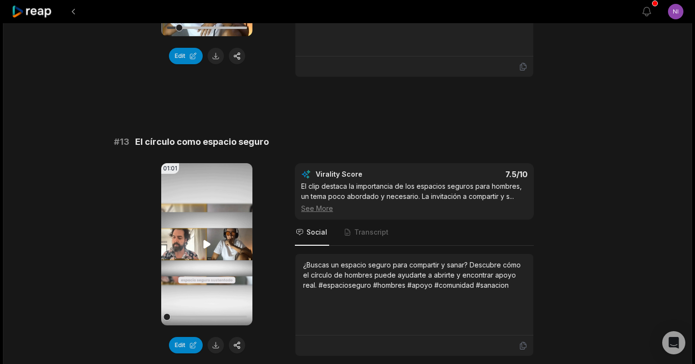
click at [206, 240] on icon at bounding box center [207, 244] width 12 height 12
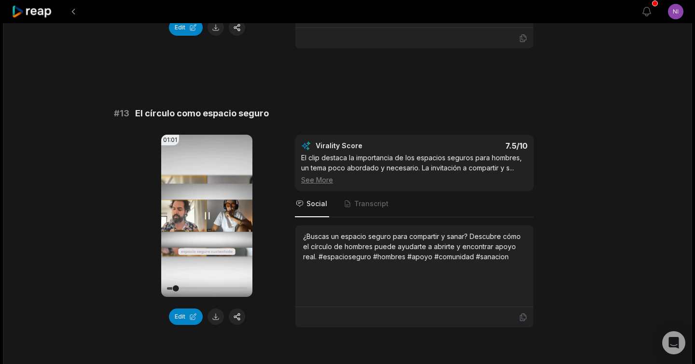
click at [208, 217] on icon at bounding box center [207, 215] width 4 height 6
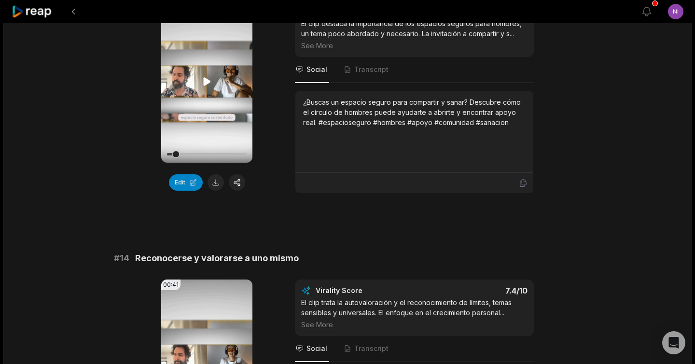
scroll to position [808, 0]
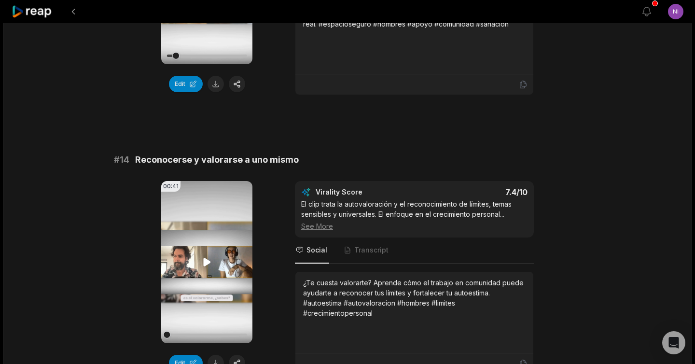
click at [206, 261] on icon at bounding box center [206, 262] width 7 height 8
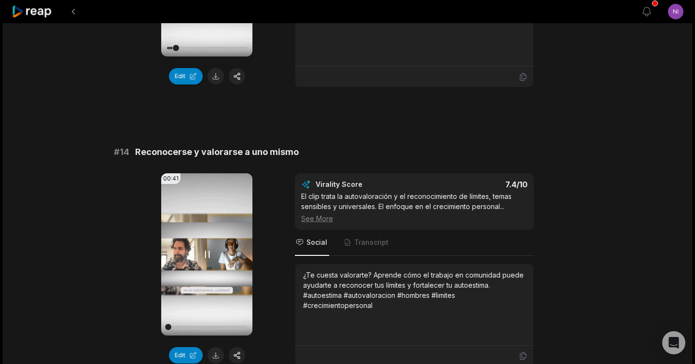
scroll to position [817, 0]
click at [208, 256] on icon at bounding box center [207, 253] width 4 height 6
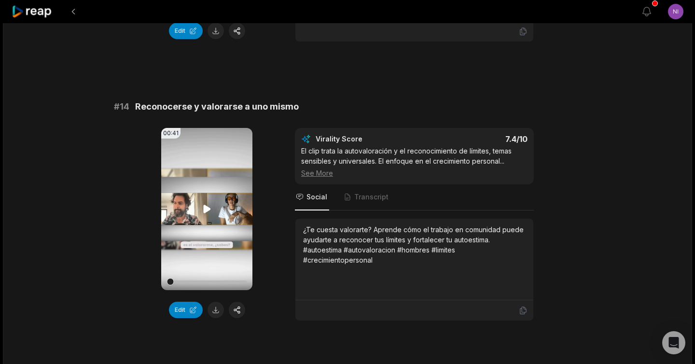
scroll to position [864, 0]
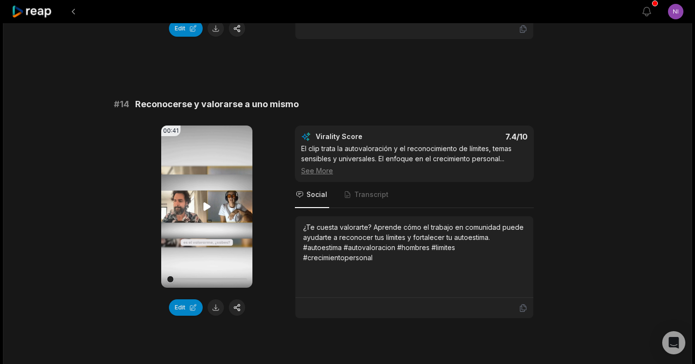
click at [204, 209] on icon at bounding box center [206, 206] width 7 height 8
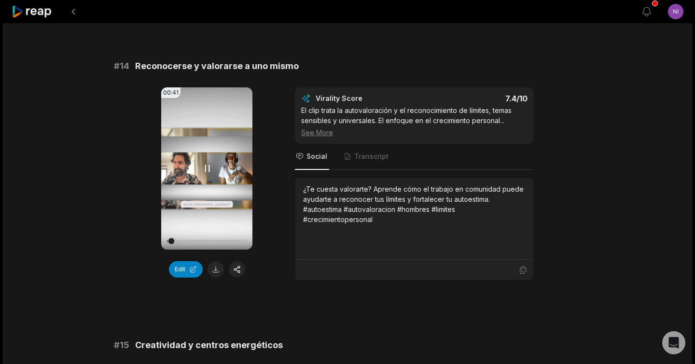
scroll to position [911, 0]
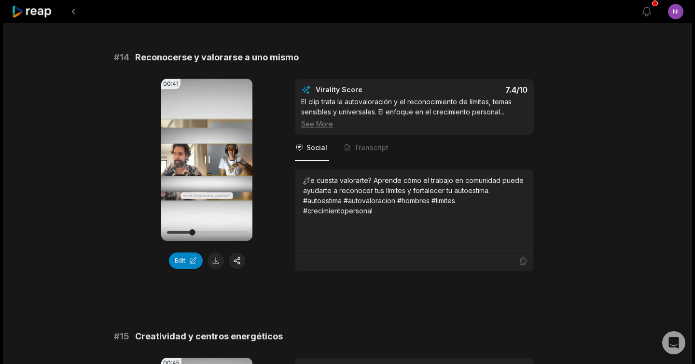
click at [207, 159] on icon at bounding box center [207, 160] width 12 height 12
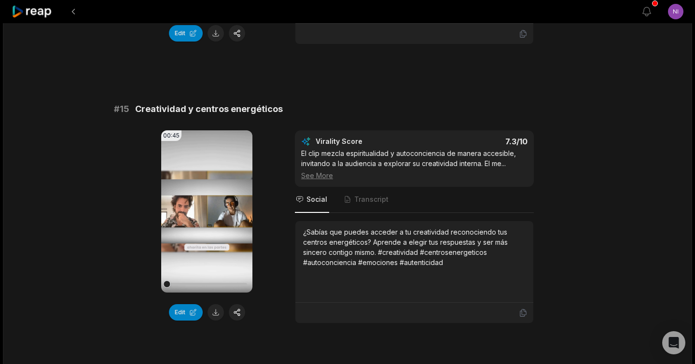
scroll to position [1167, 0]
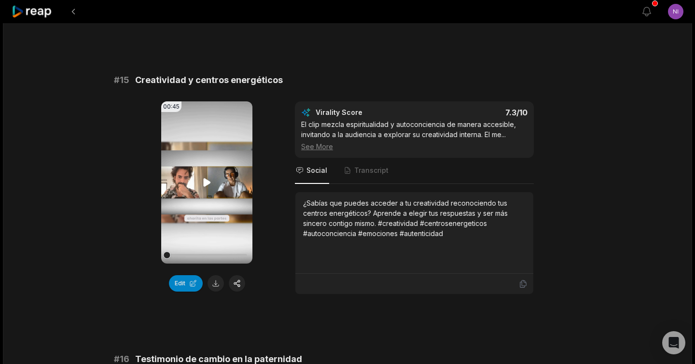
click at [207, 184] on icon at bounding box center [206, 182] width 7 height 8
click at [207, 184] on icon at bounding box center [207, 183] width 12 height 12
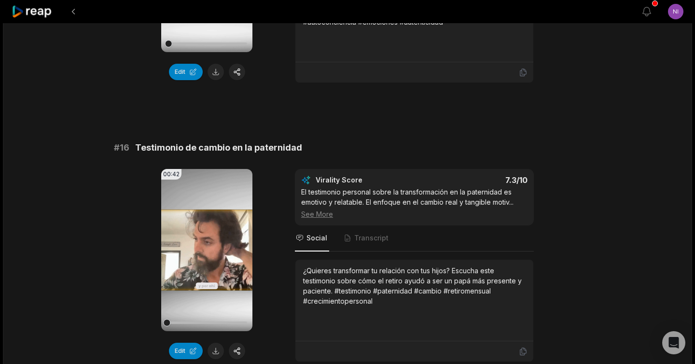
scroll to position [1416, 0]
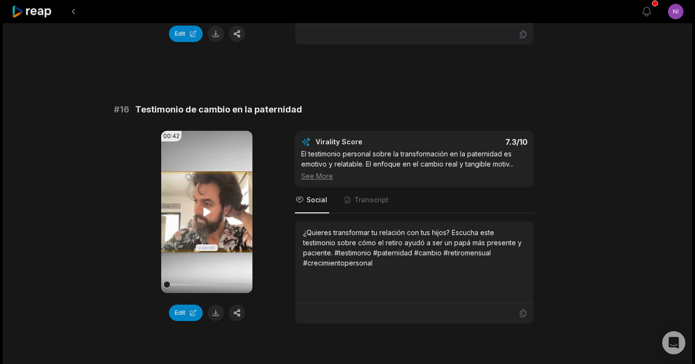
click at [205, 206] on icon at bounding box center [207, 212] width 12 height 12
click at [212, 215] on video "Your browser does not support mp4 format." at bounding box center [206, 212] width 91 height 162
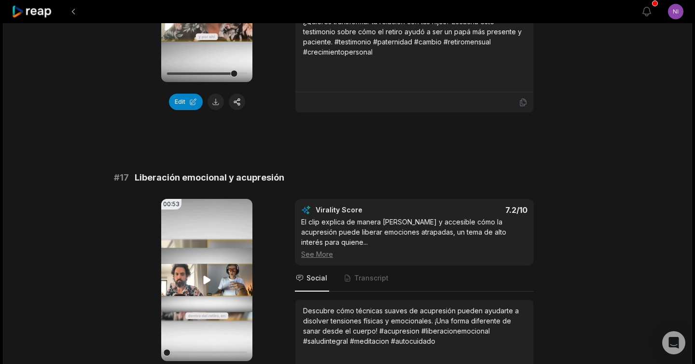
click at [201, 276] on icon at bounding box center [207, 280] width 12 height 12
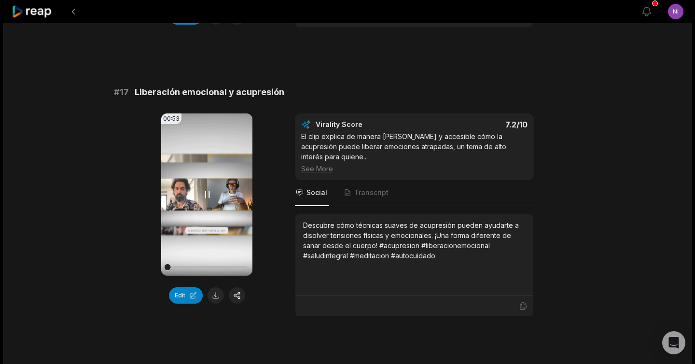
scroll to position [1725, 0]
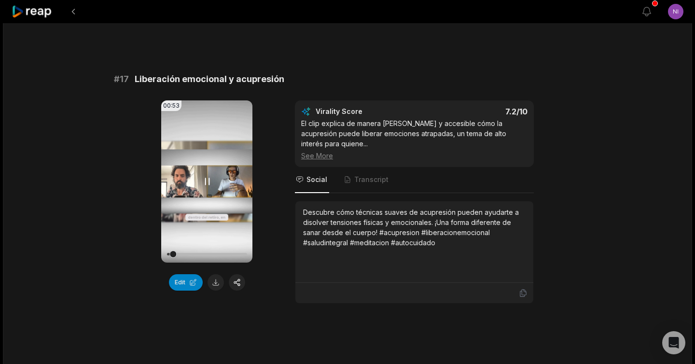
click at [211, 187] on icon at bounding box center [207, 182] width 12 height 12
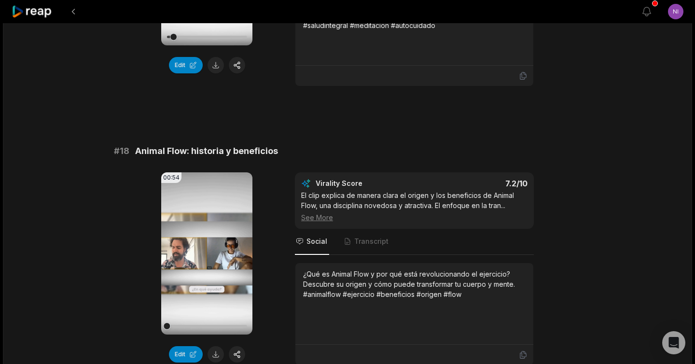
scroll to position [1974, 0]
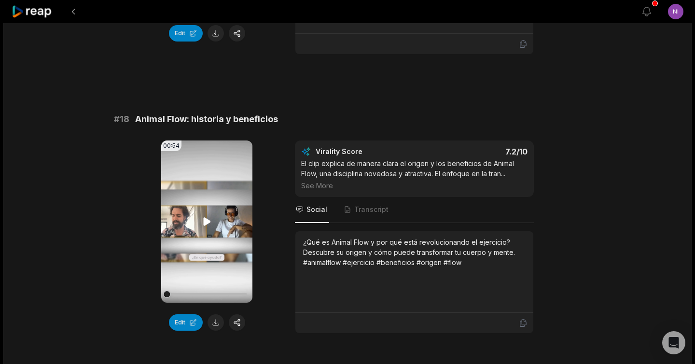
click at [207, 216] on icon at bounding box center [207, 222] width 12 height 12
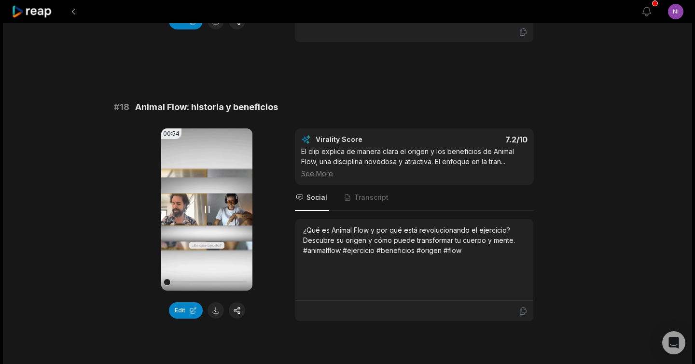
scroll to position [1987, 0]
click at [207, 203] on icon at bounding box center [207, 209] width 12 height 12
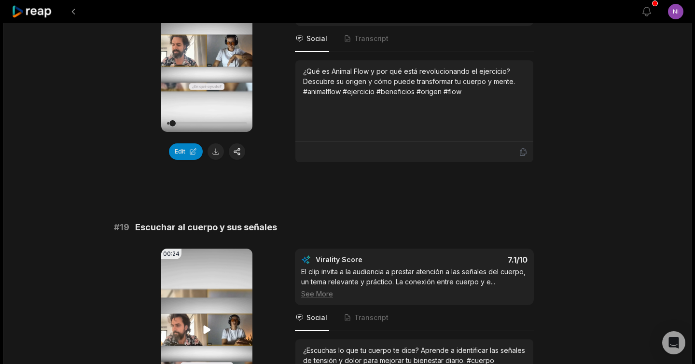
scroll to position [2179, 0]
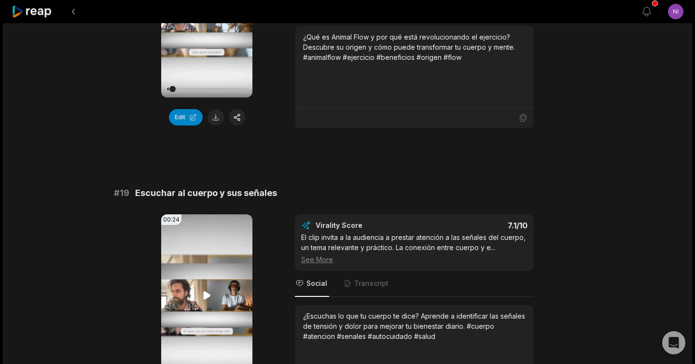
click at [205, 291] on icon at bounding box center [206, 295] width 7 height 8
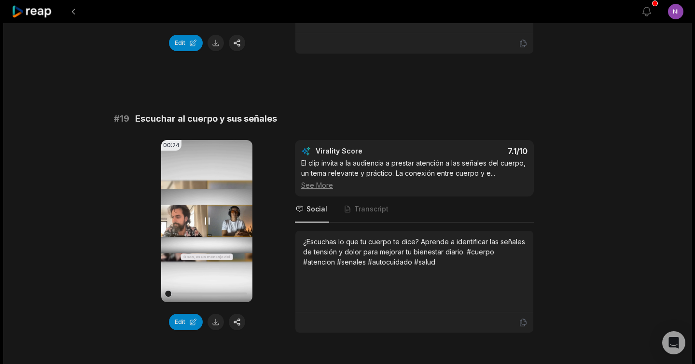
scroll to position [2255, 0]
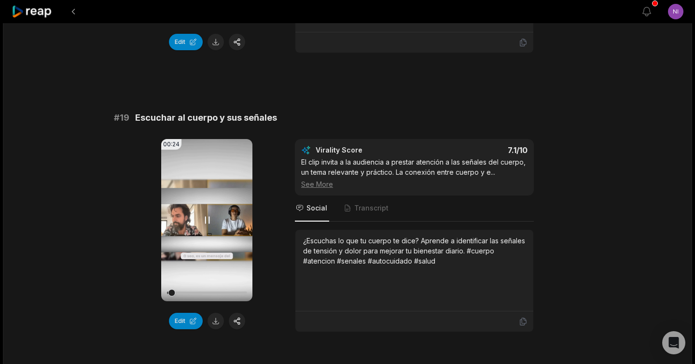
click at [205, 217] on icon at bounding box center [207, 220] width 4 height 6
click at [205, 216] on icon at bounding box center [206, 220] width 7 height 8
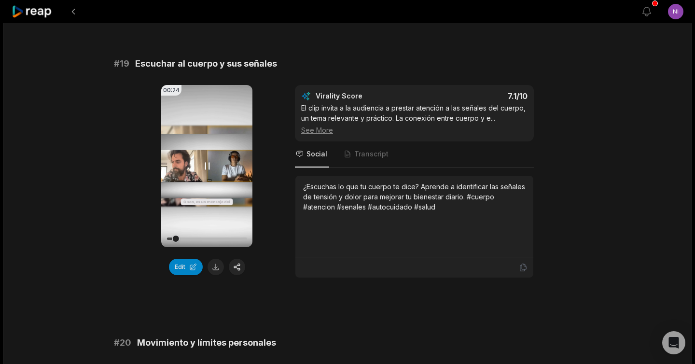
scroll to position [2309, 0]
click at [207, 160] on icon at bounding box center [207, 166] width 12 height 12
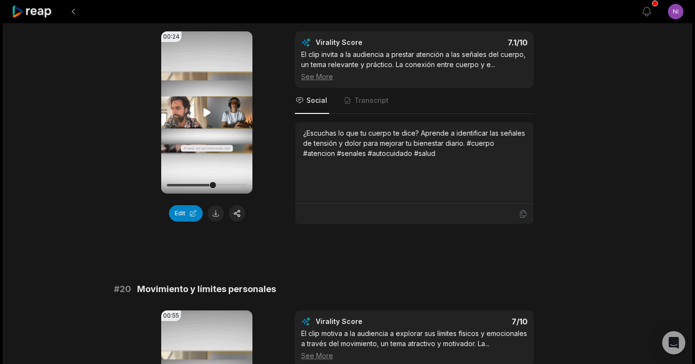
scroll to position [2467, 0]
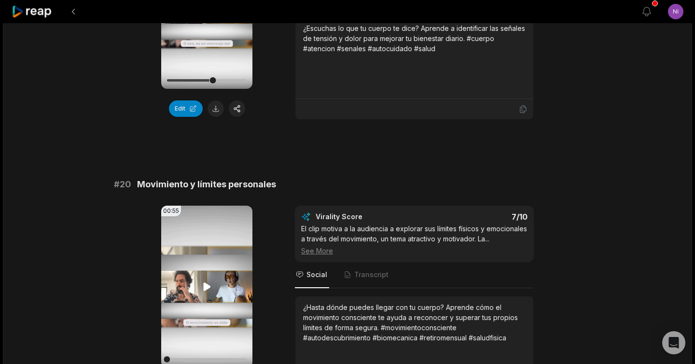
click at [204, 281] on icon at bounding box center [207, 287] width 12 height 12
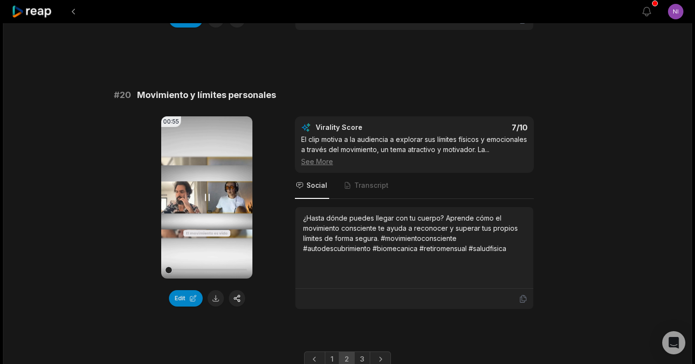
scroll to position [2558, 0]
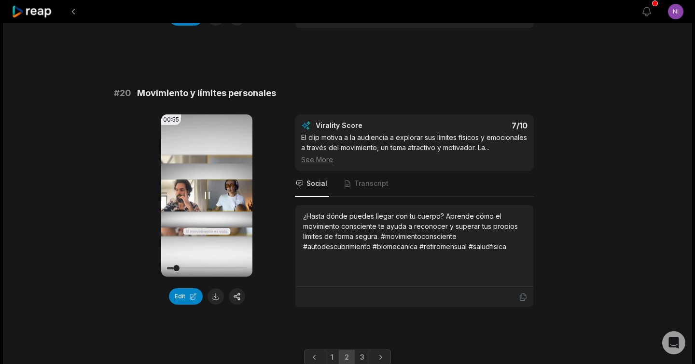
click at [210, 190] on icon at bounding box center [207, 196] width 12 height 12
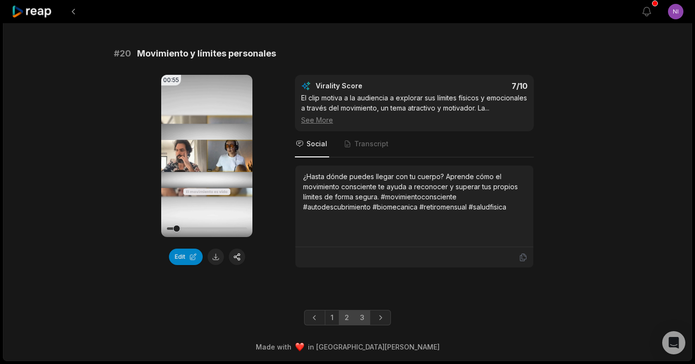
click at [369, 316] on link "3" at bounding box center [362, 317] width 16 height 15
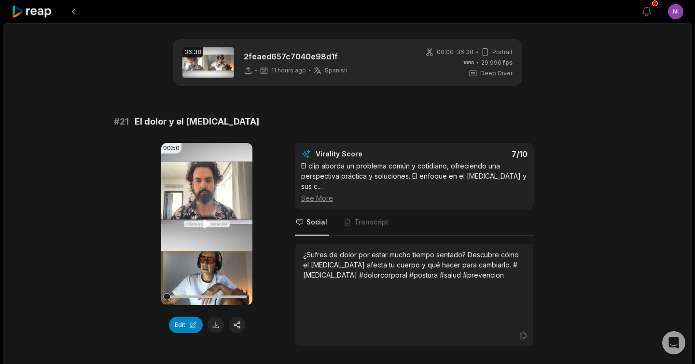
click at [207, 219] on icon at bounding box center [207, 224] width 12 height 12
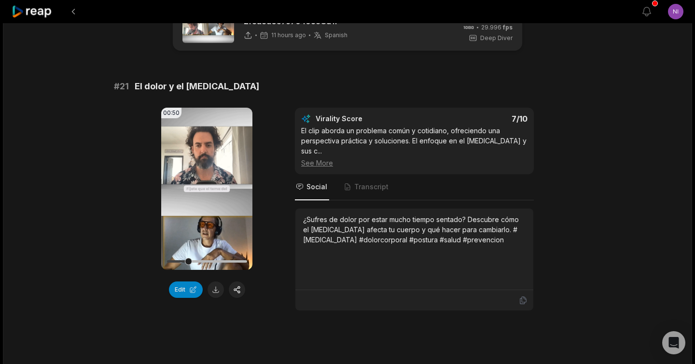
scroll to position [21, 0]
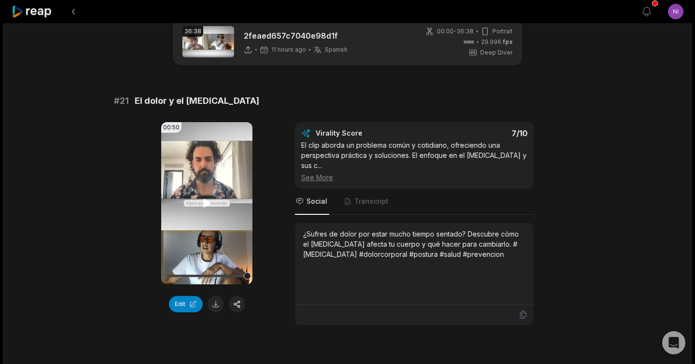
click at [209, 202] on icon at bounding box center [207, 203] width 12 height 12
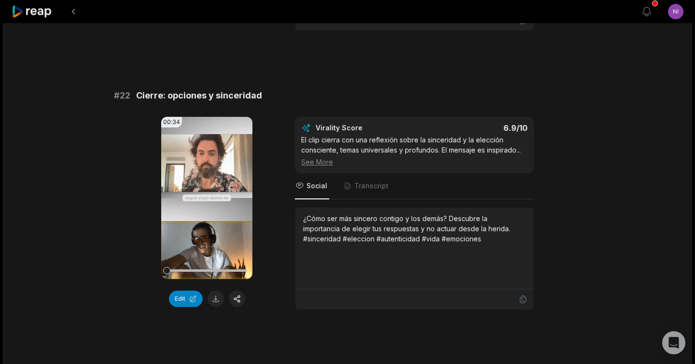
scroll to position [337, 0]
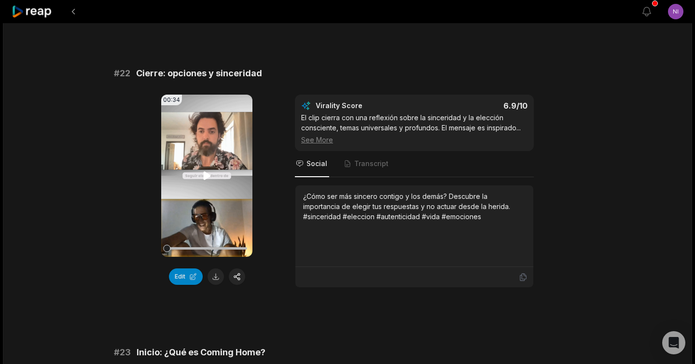
click at [208, 176] on icon at bounding box center [206, 175] width 7 height 8
click at [208, 176] on icon at bounding box center [207, 175] width 4 height 6
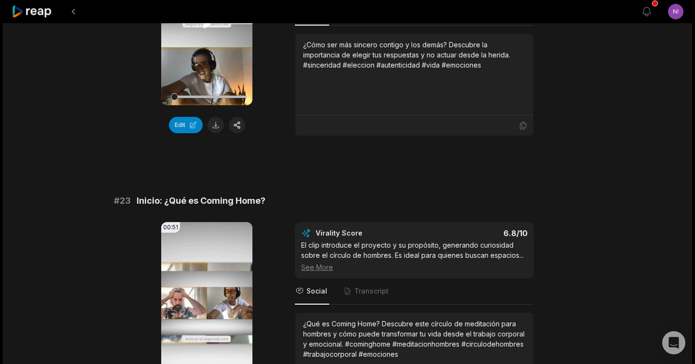
scroll to position [504, 0]
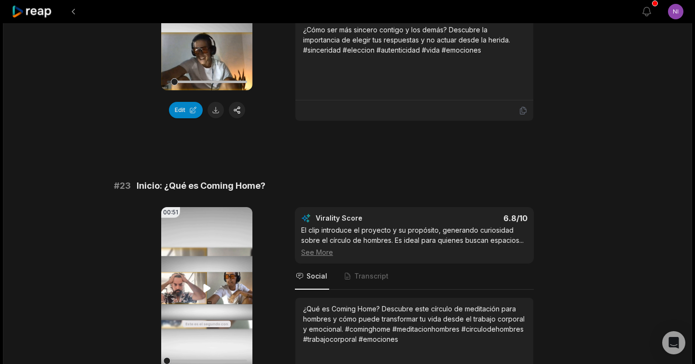
click at [201, 287] on icon at bounding box center [207, 288] width 12 height 12
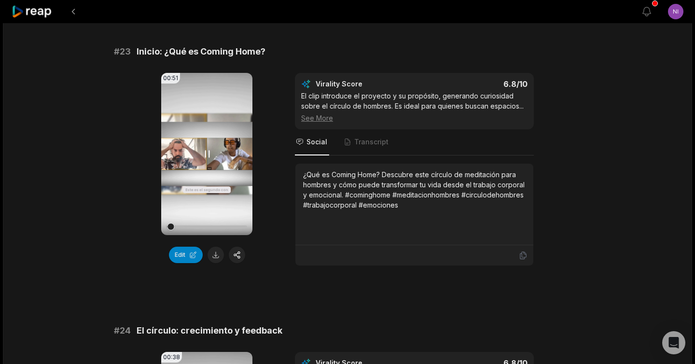
scroll to position [644, 0]
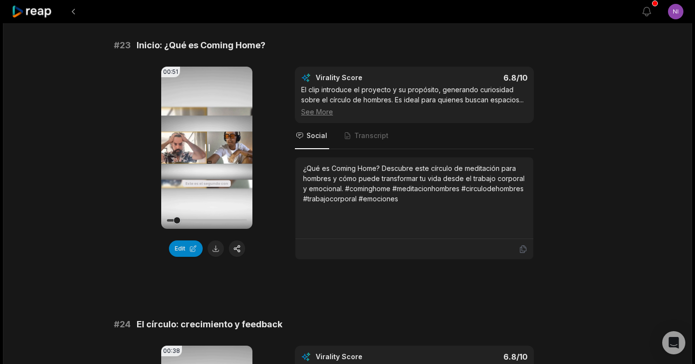
click at [208, 148] on icon at bounding box center [207, 147] width 4 height 6
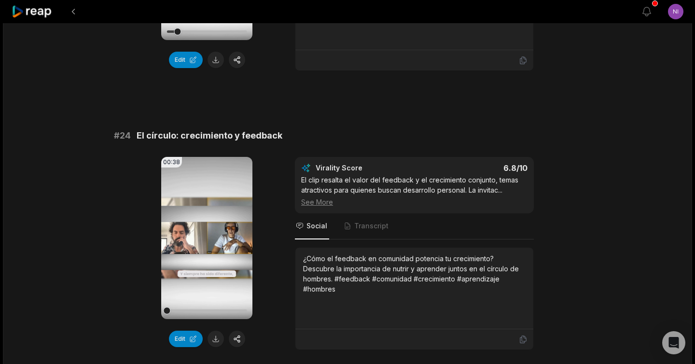
scroll to position [840, 0]
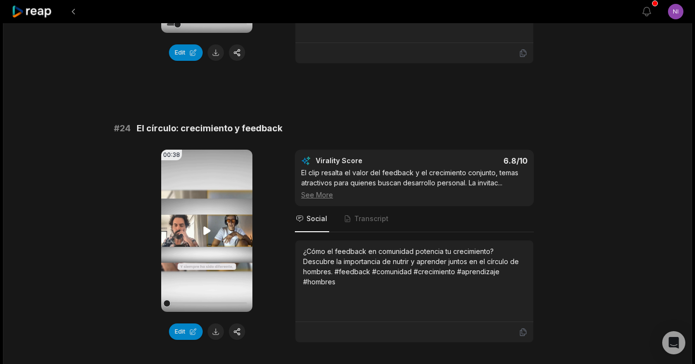
click at [203, 233] on icon at bounding box center [207, 231] width 12 height 12
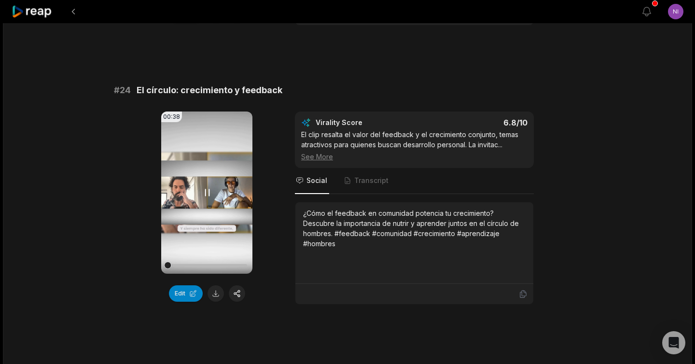
scroll to position [881, 0]
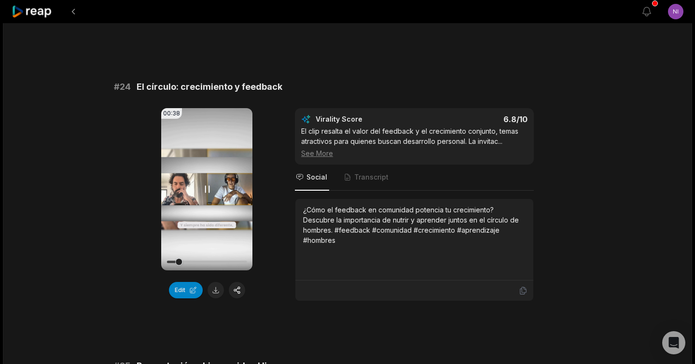
click at [210, 188] on icon at bounding box center [207, 189] width 12 height 12
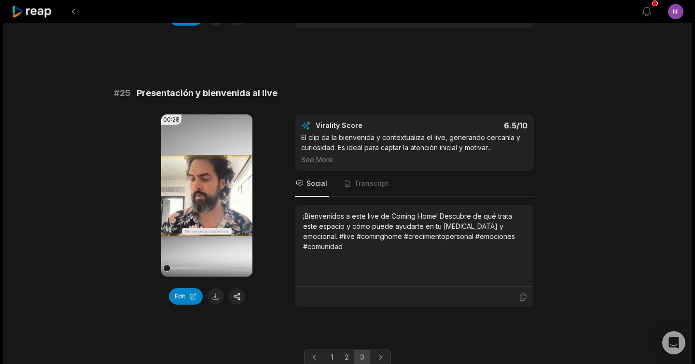
scroll to position [1179, 0]
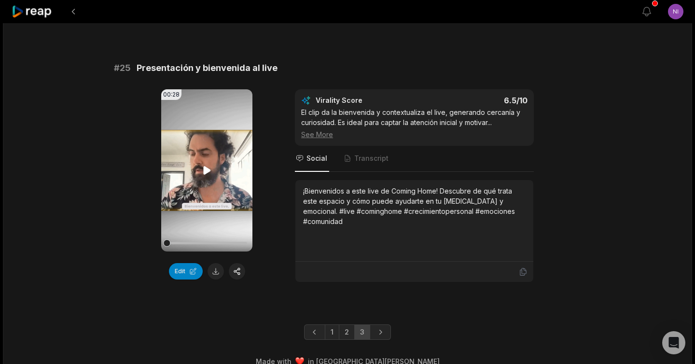
click at [207, 178] on video "Your browser does not support mp4 format." at bounding box center [206, 170] width 91 height 162
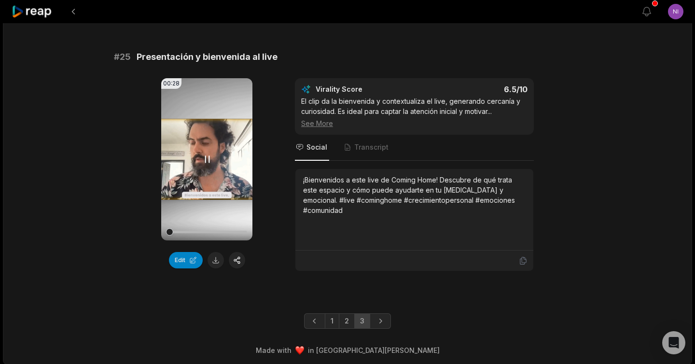
scroll to position [1192, 0]
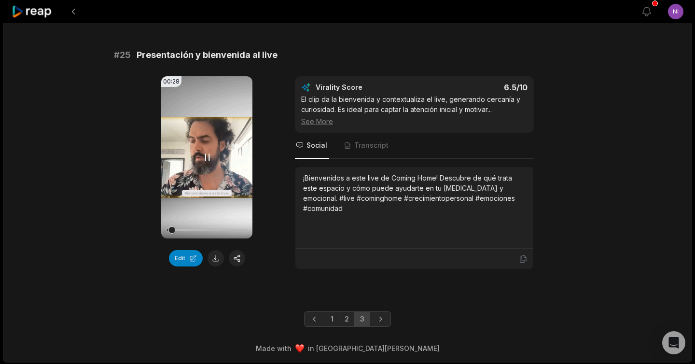
click at [209, 154] on icon at bounding box center [207, 157] width 4 height 6
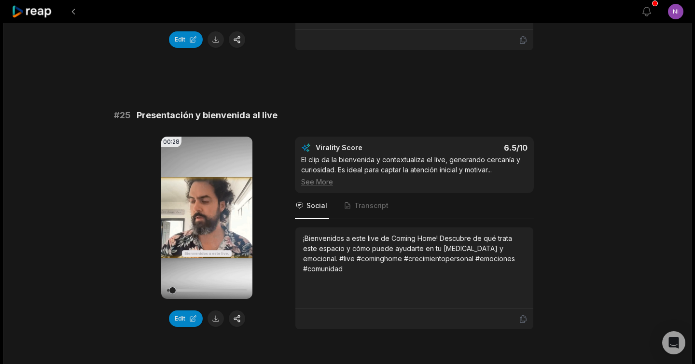
scroll to position [1193, 0]
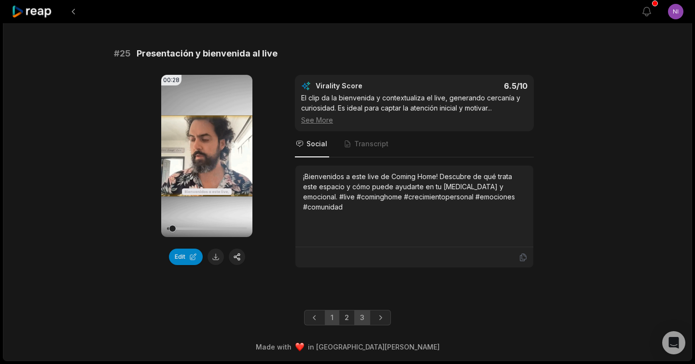
click at [331, 315] on link "1" at bounding box center [332, 317] width 14 height 15
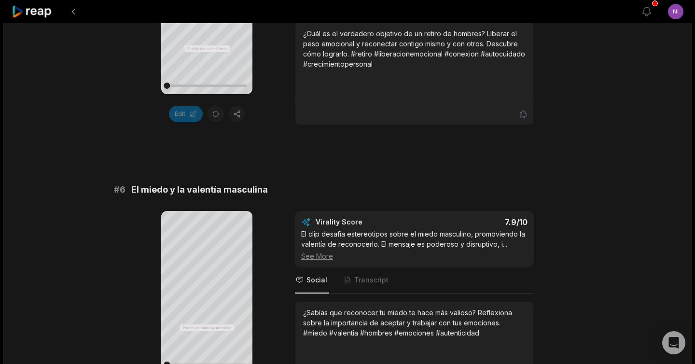
scroll to position [1329, 0]
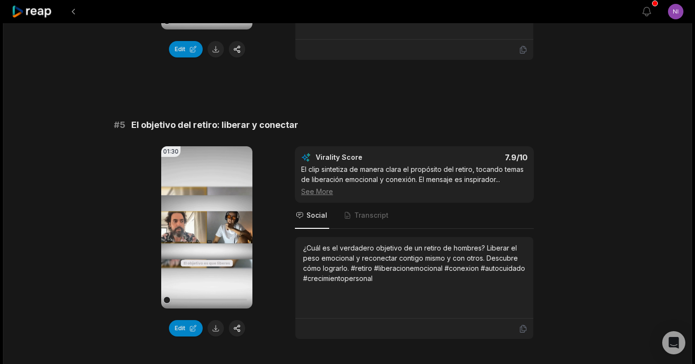
scroll to position [1122, 0]
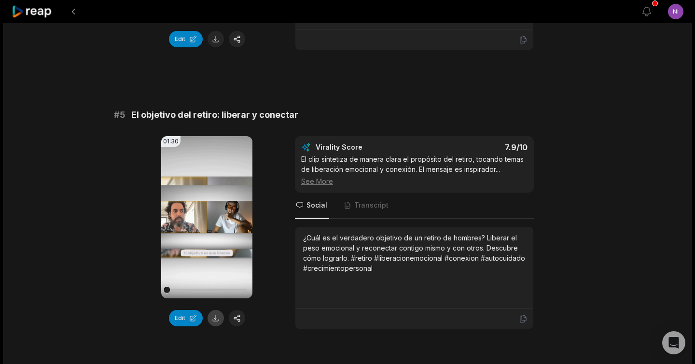
click at [217, 317] on button at bounding box center [215, 318] width 16 height 16
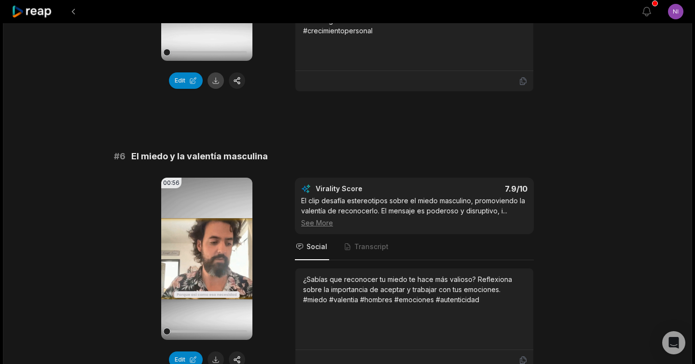
scroll to position [1371, 0]
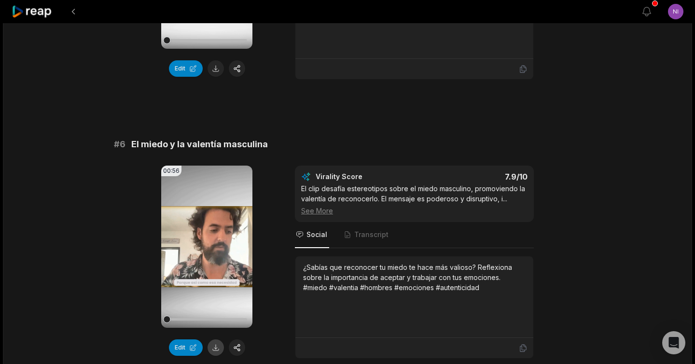
click at [218, 347] on button at bounding box center [215, 347] width 16 height 16
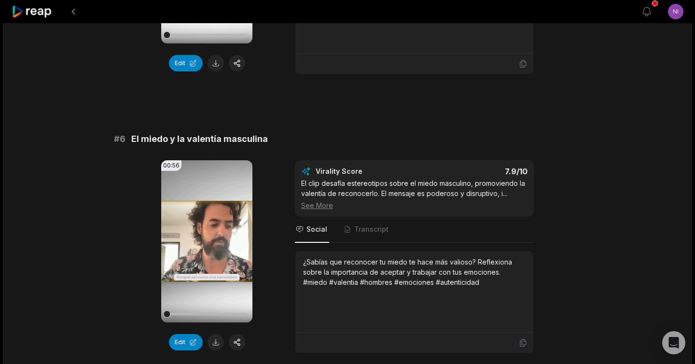
scroll to position [1380, 0]
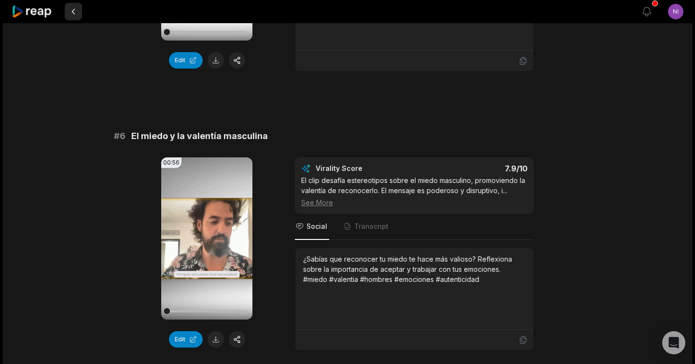
click at [70, 10] on button at bounding box center [73, 11] width 17 height 17
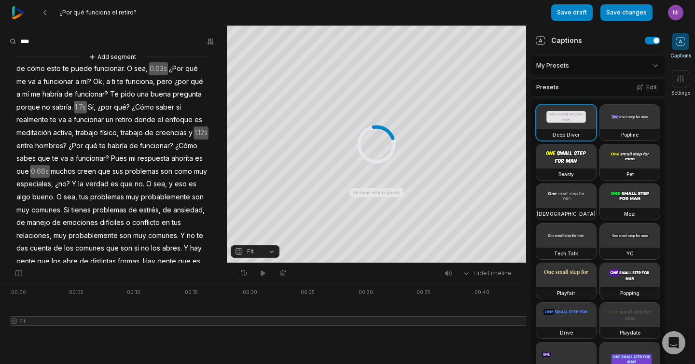
click at [48, 15] on icon at bounding box center [45, 13] width 8 height 8
